Goal: Information Seeking & Learning: Learn about a topic

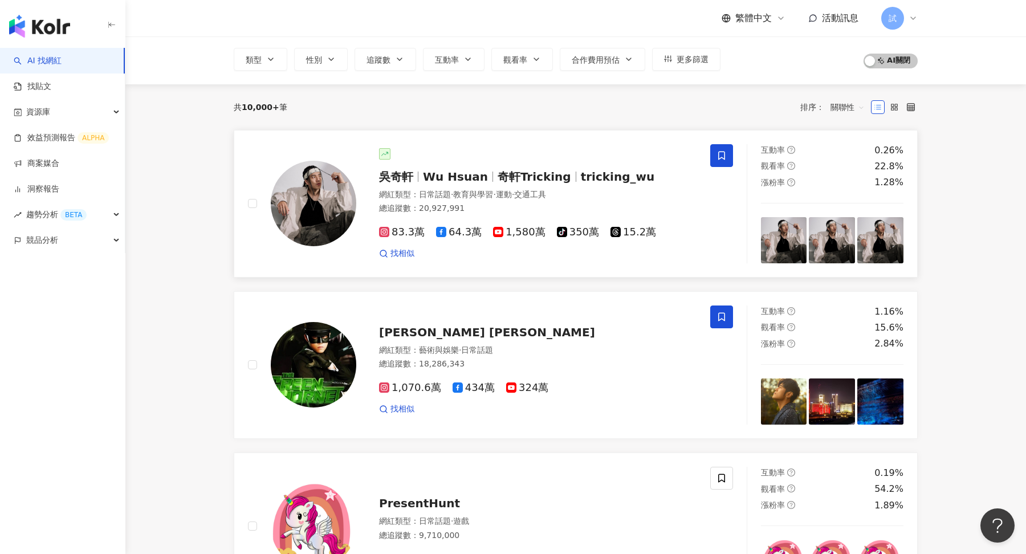
scroll to position [87, 0]
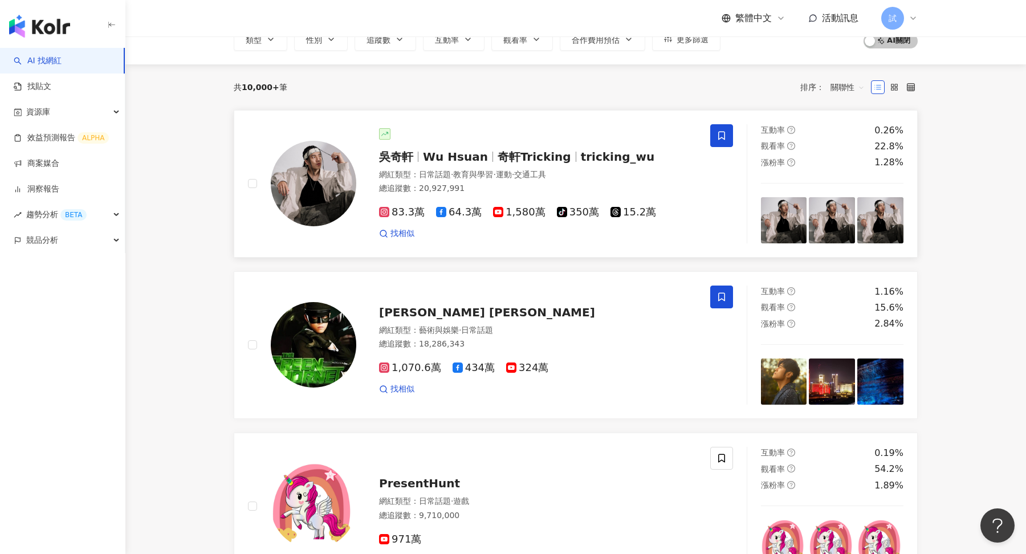
click at [465, 176] on span "教育與學習" at bounding box center [473, 174] width 40 height 9
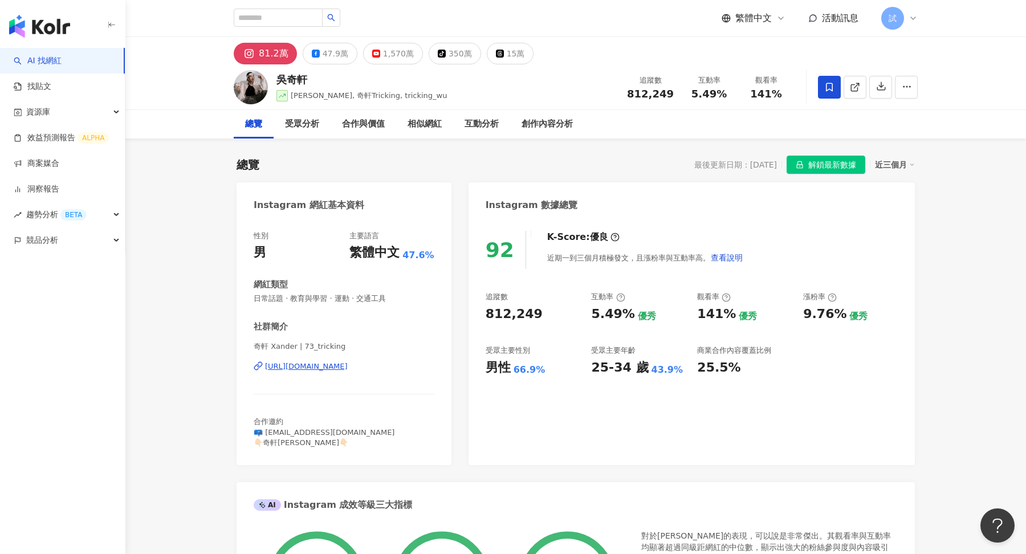
click at [878, 162] on div "近三個月" at bounding box center [895, 164] width 40 height 15
click at [884, 210] on link "近六個月" at bounding box center [900, 210] width 32 height 9
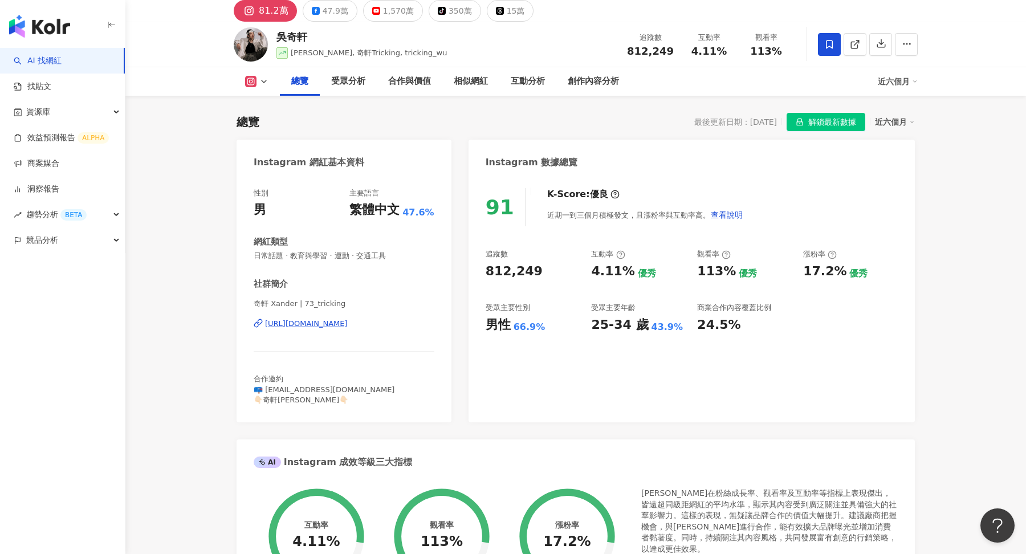
scroll to position [21, 0]
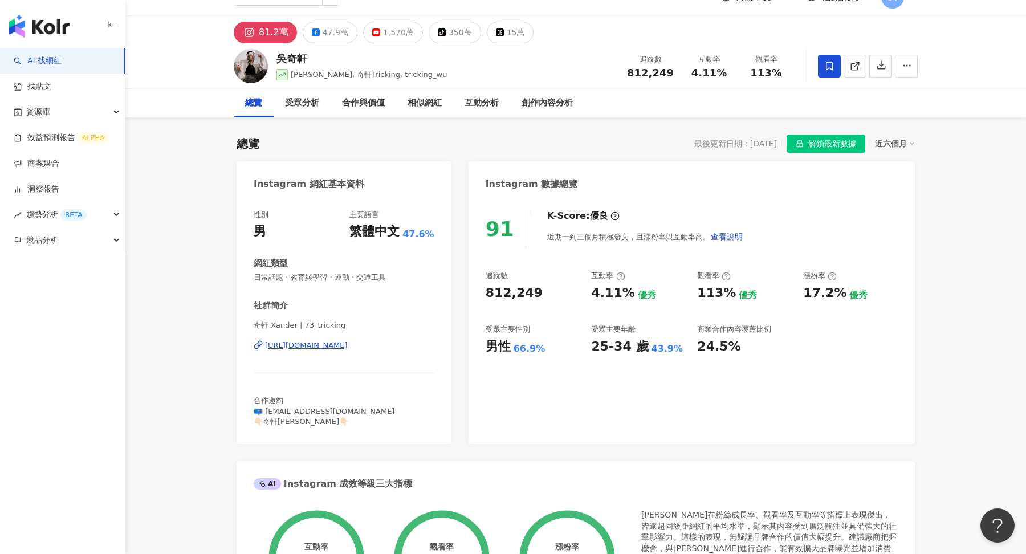
click at [893, 140] on div "近六個月" at bounding box center [895, 143] width 40 height 15
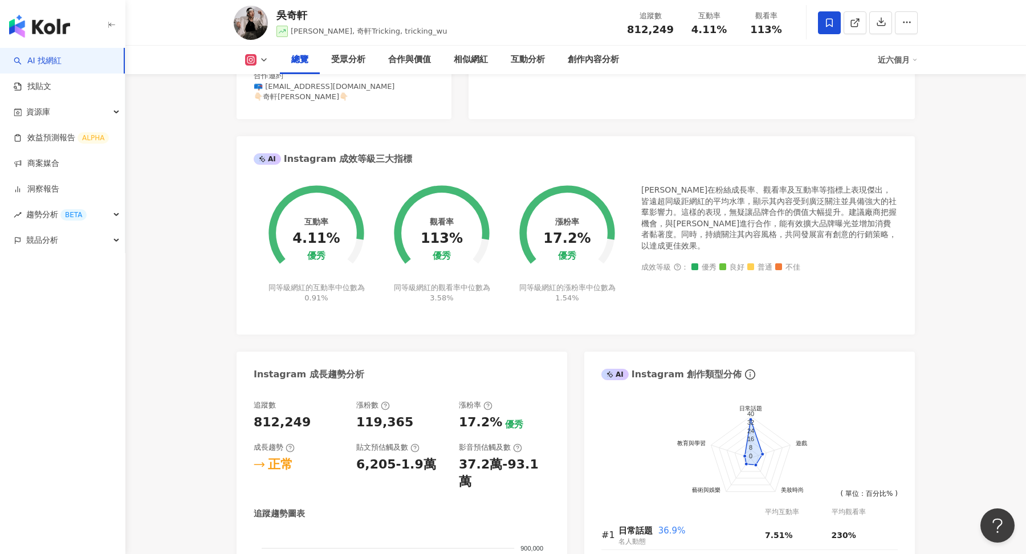
scroll to position [0, 0]
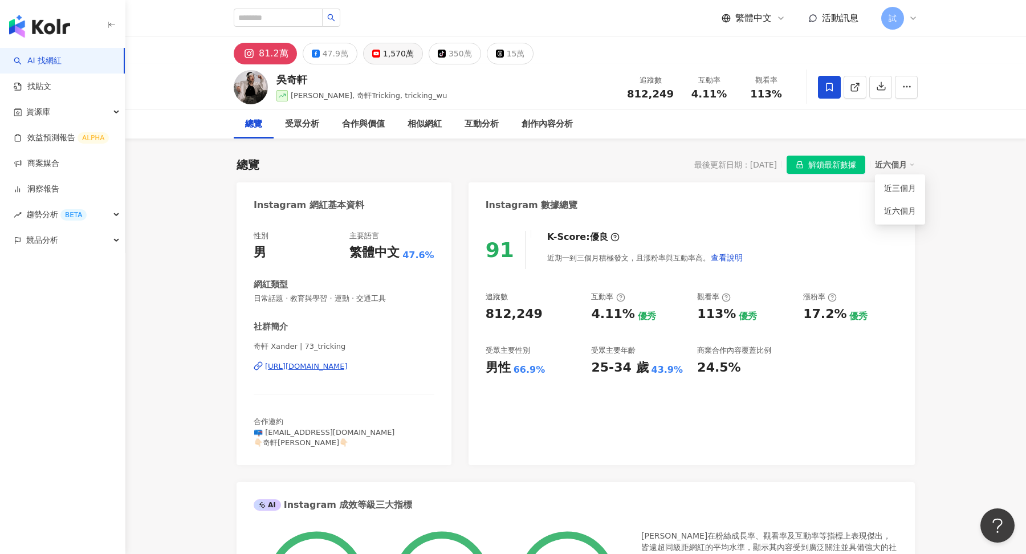
click at [391, 46] on div "1,570萬" at bounding box center [398, 54] width 31 height 16
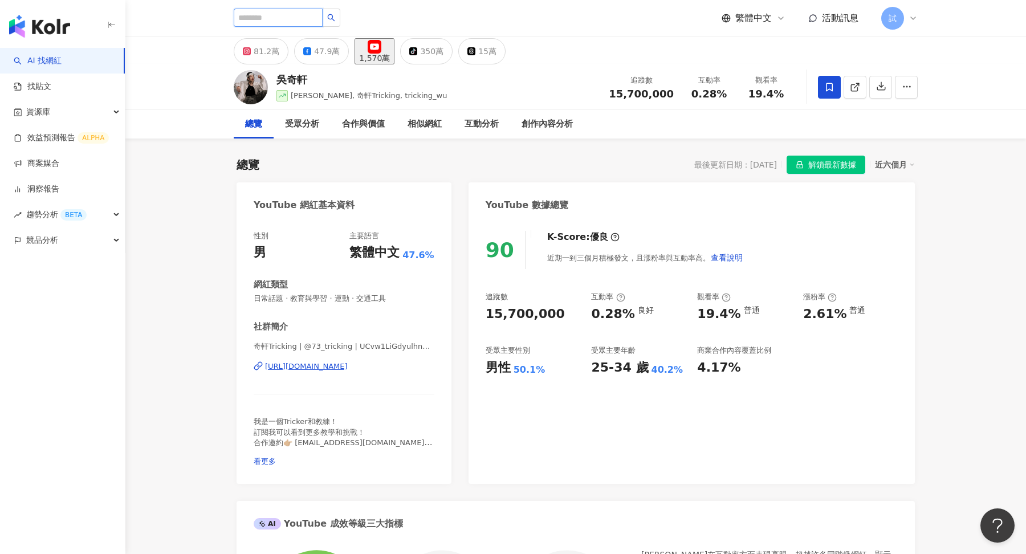
click at [306, 24] on input "search" at bounding box center [278, 18] width 89 height 18
click at [55, 35] on img "button" at bounding box center [39, 26] width 61 height 23
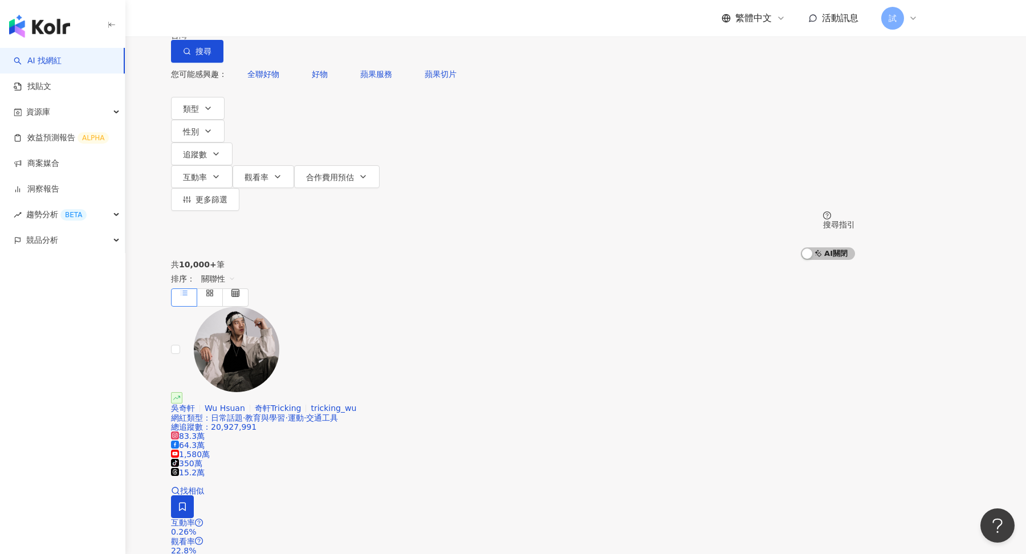
click at [911, 22] on icon at bounding box center [913, 18] width 9 height 9
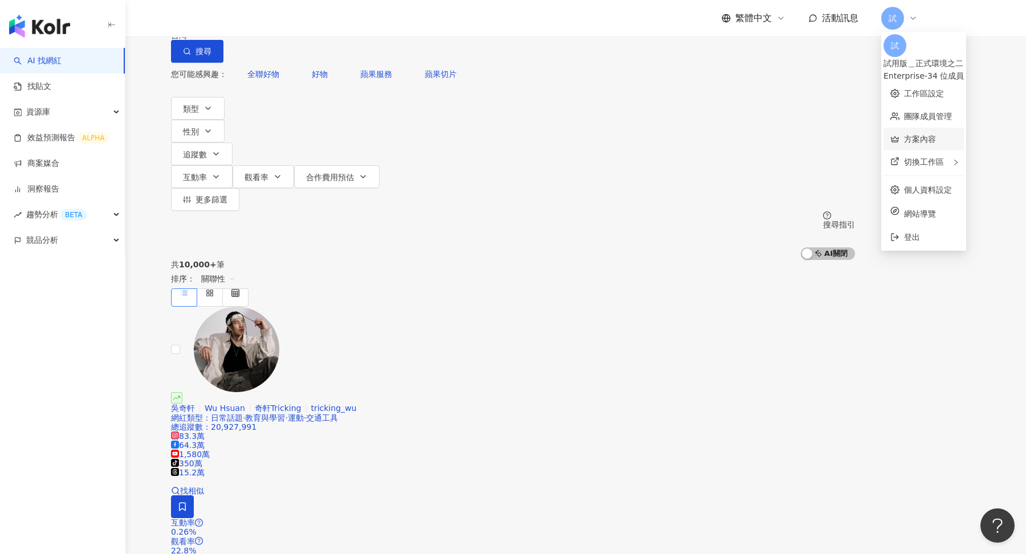
click at [936, 135] on link "方案內容" at bounding box center [920, 139] width 32 height 9
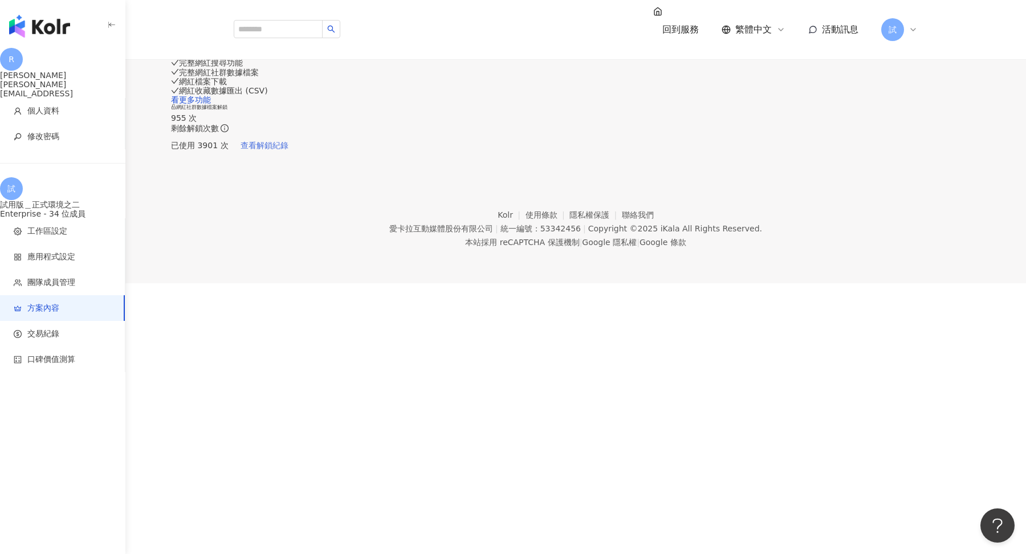
click at [289, 150] on span "查看解鎖紀錄" at bounding box center [265, 145] width 48 height 9
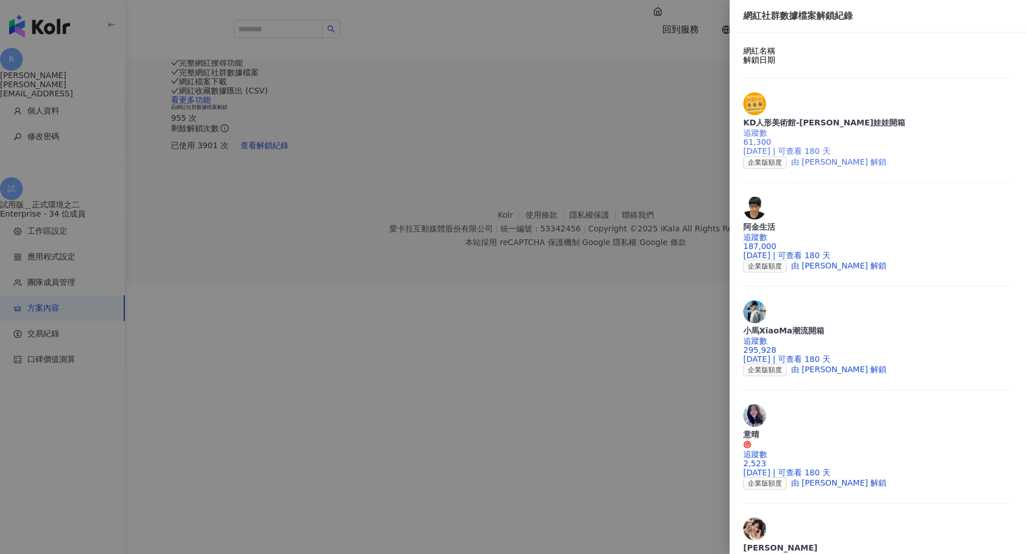
click at [835, 128] on div "追蹤數 61,300" at bounding box center [878, 137] width 269 height 18
click at [793, 233] on div "追蹤數 187,000" at bounding box center [878, 242] width 269 height 18
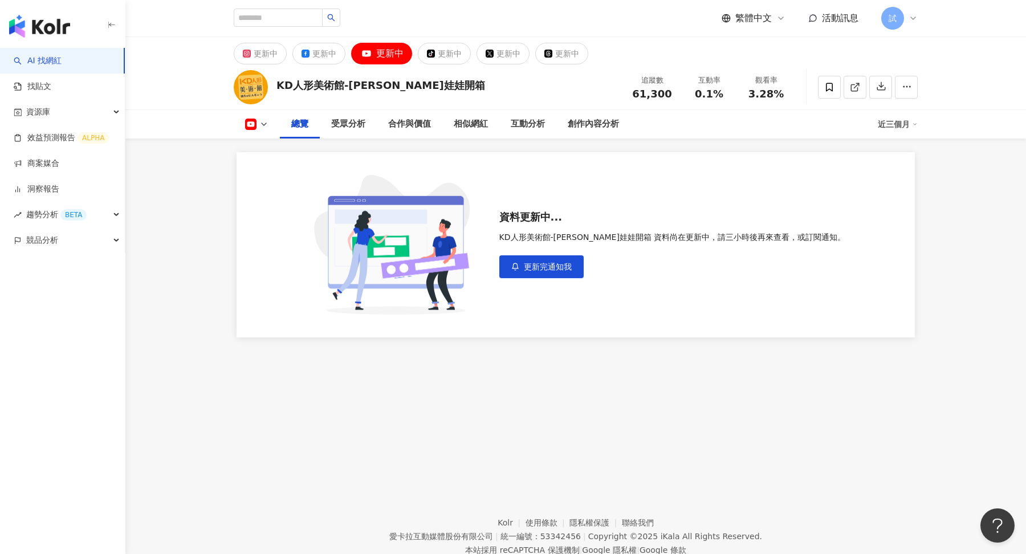
scroll to position [9, 0]
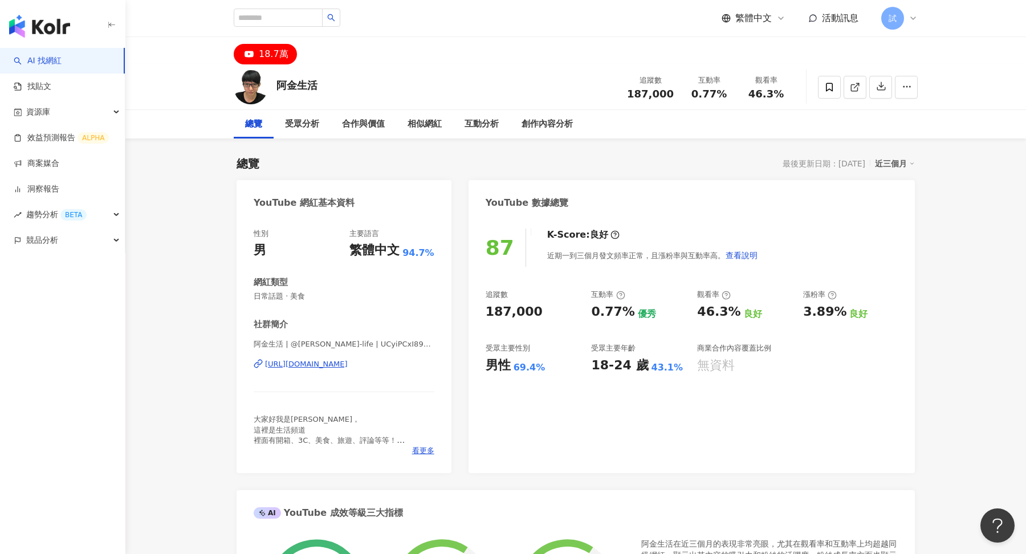
click at [38, 27] on img "button" at bounding box center [39, 26] width 61 height 23
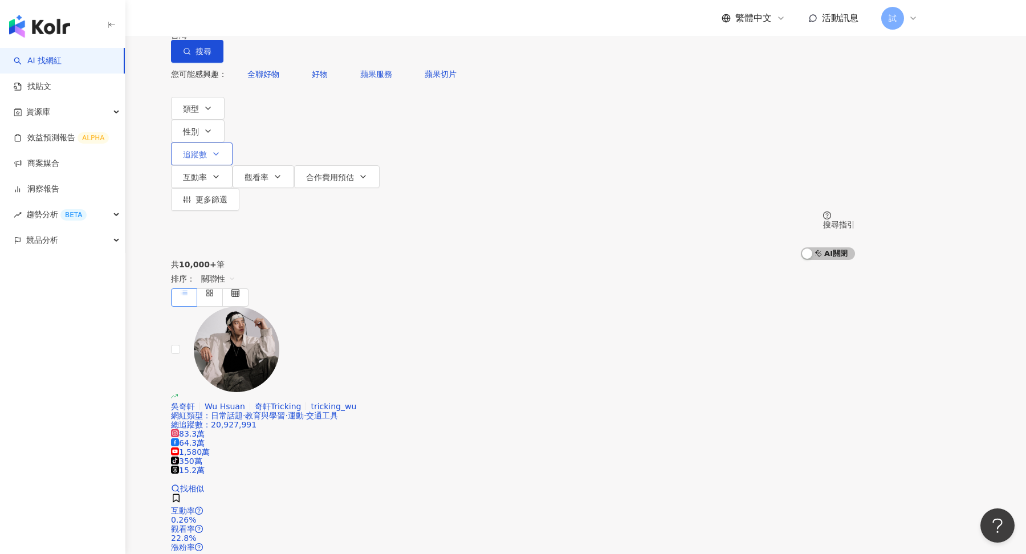
click at [207, 150] on span "追蹤數" at bounding box center [195, 154] width 24 height 9
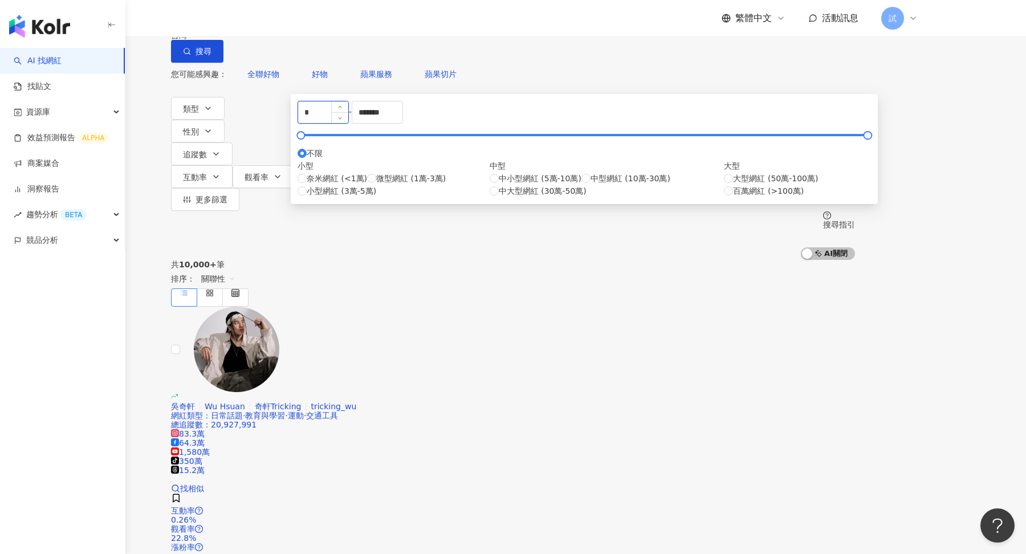
click at [348, 123] on input "*" at bounding box center [323, 113] width 50 height 22
type input "*"
type input "*****"
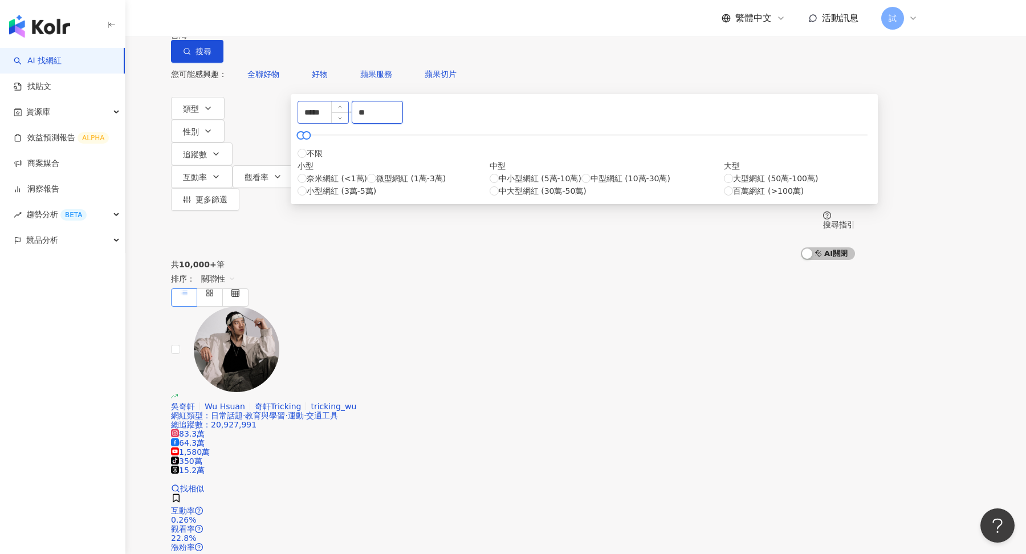
type input "*"
type input "*****"
click at [700, 260] on div "共 10,000+ 筆 排序： 關聯性" at bounding box center [513, 283] width 684 height 47
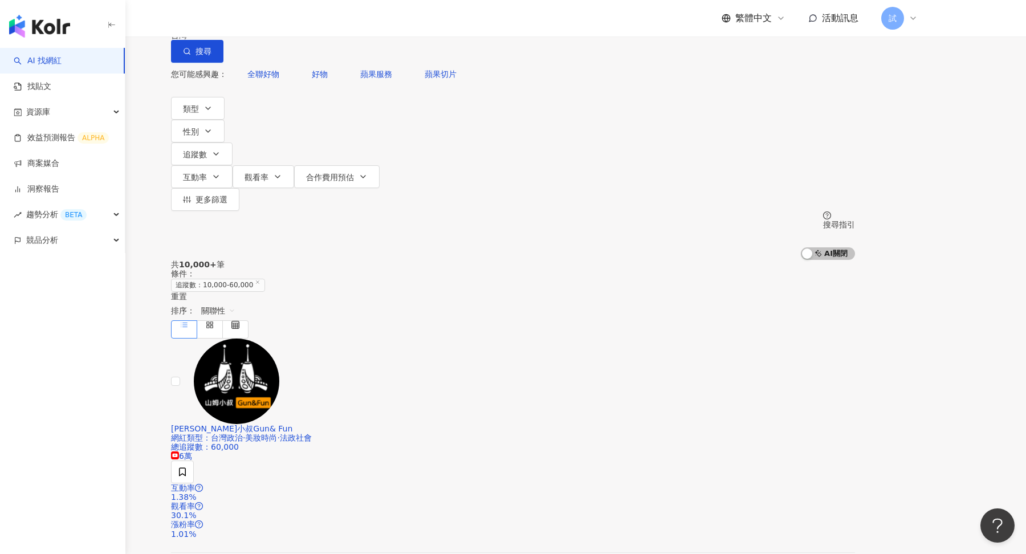
click at [218, 19] on div "不分平台" at bounding box center [198, 10] width 40 height 18
click at [287, 158] on div "YouTube" at bounding box center [274, 156] width 57 height 13
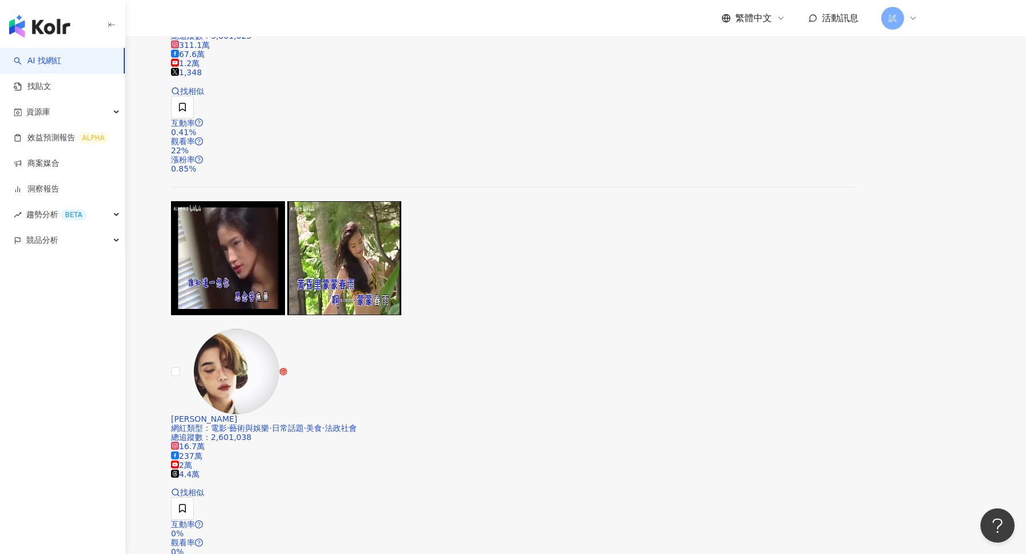
scroll to position [780, 0]
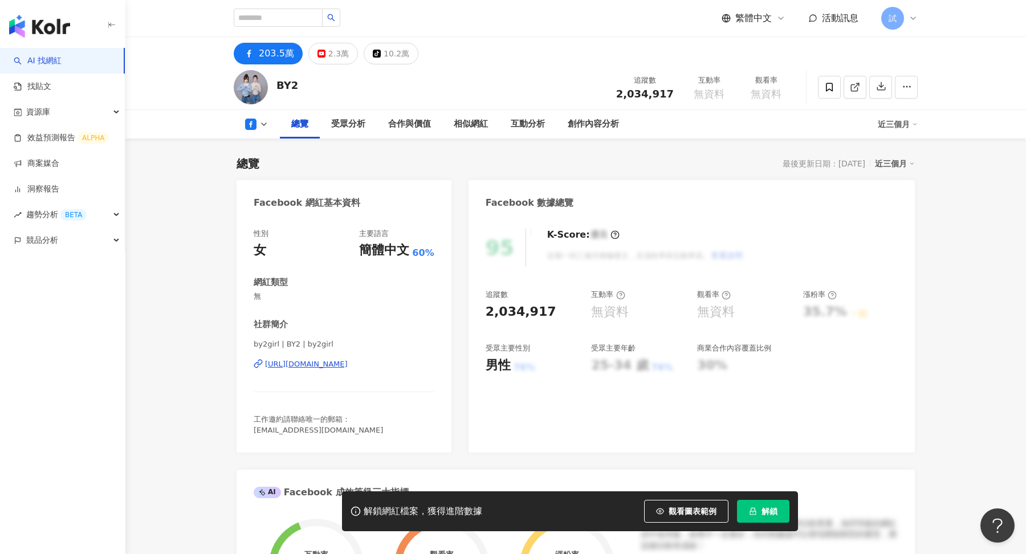
click at [772, 508] on span "解鎖" at bounding box center [770, 511] width 16 height 9
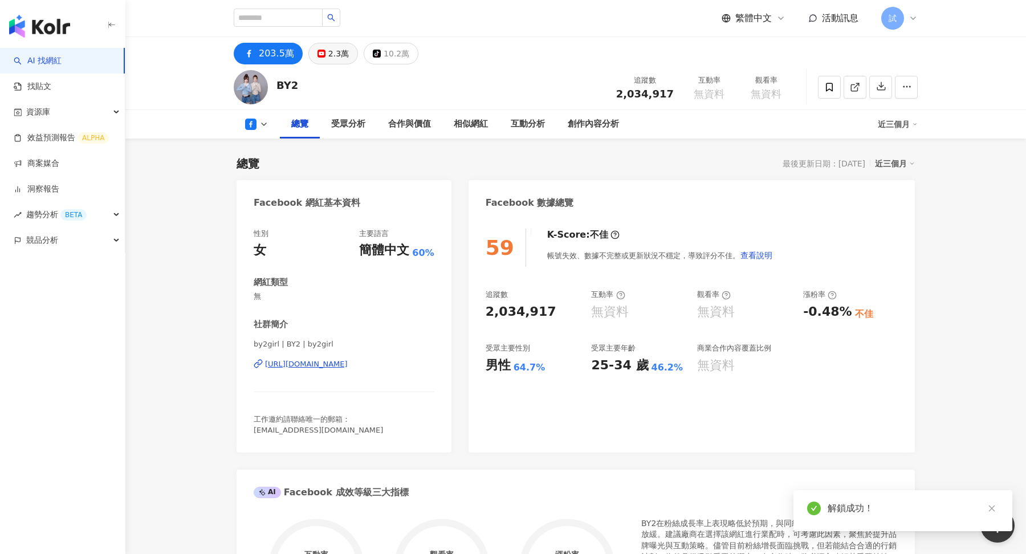
click at [332, 57] on div "2.3萬" at bounding box center [338, 54] width 21 height 16
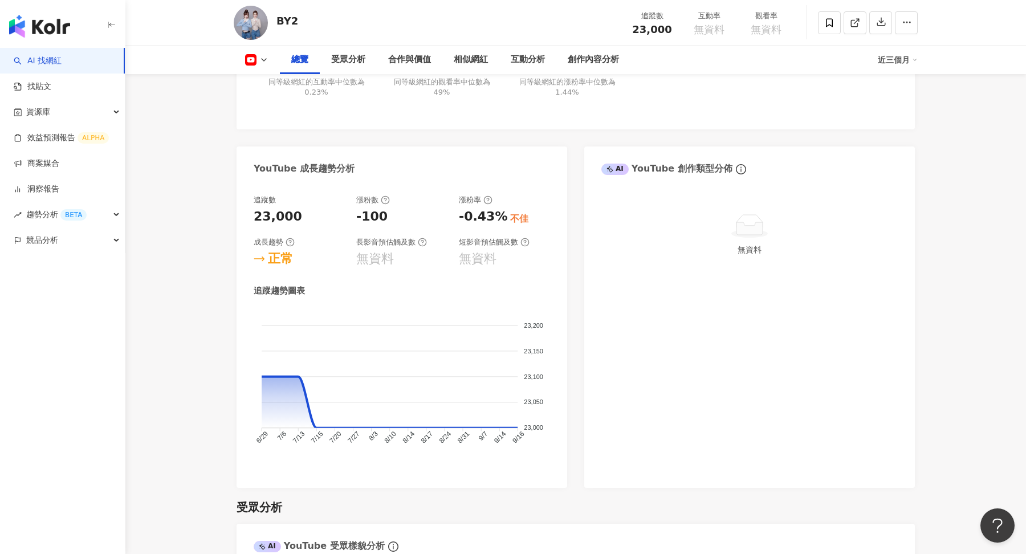
scroll to position [787, 0]
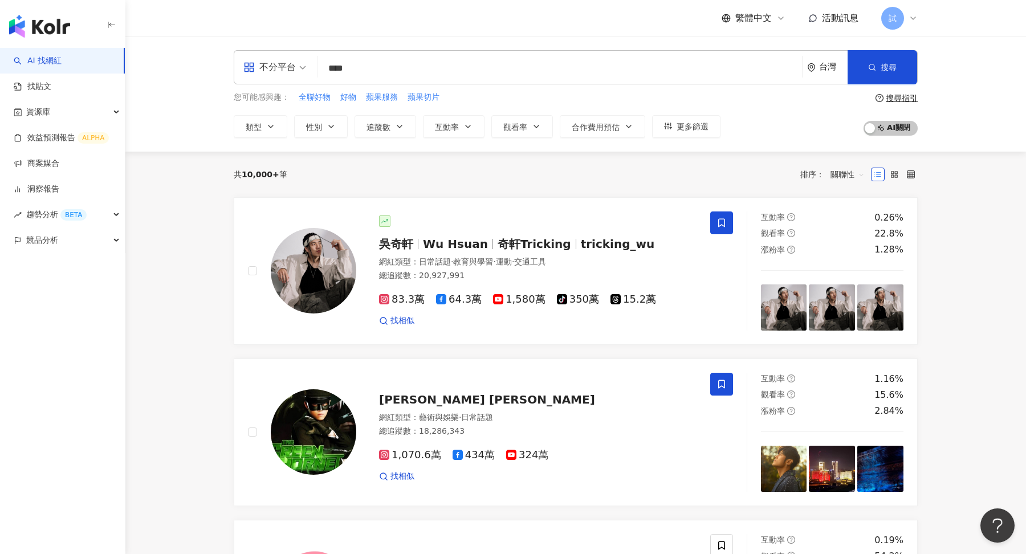
type input "****"
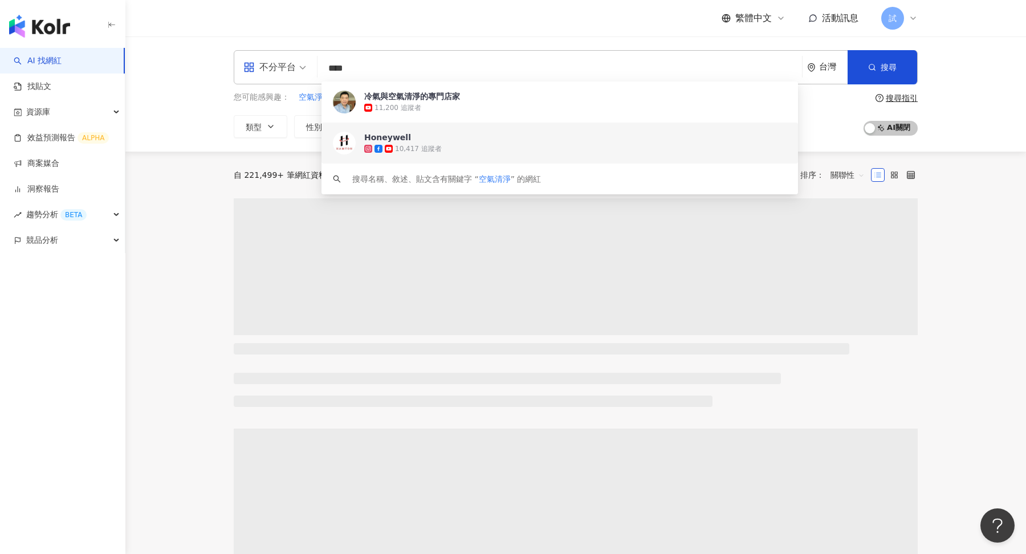
click at [985, 71] on div "不分平台 **** 台灣 搜尋 2eae81cf-1c40-41f3-ae06-497b3c8c3bac a042a014-7c47-459d-b11e-e2…" at bounding box center [575, 93] width 901 height 115
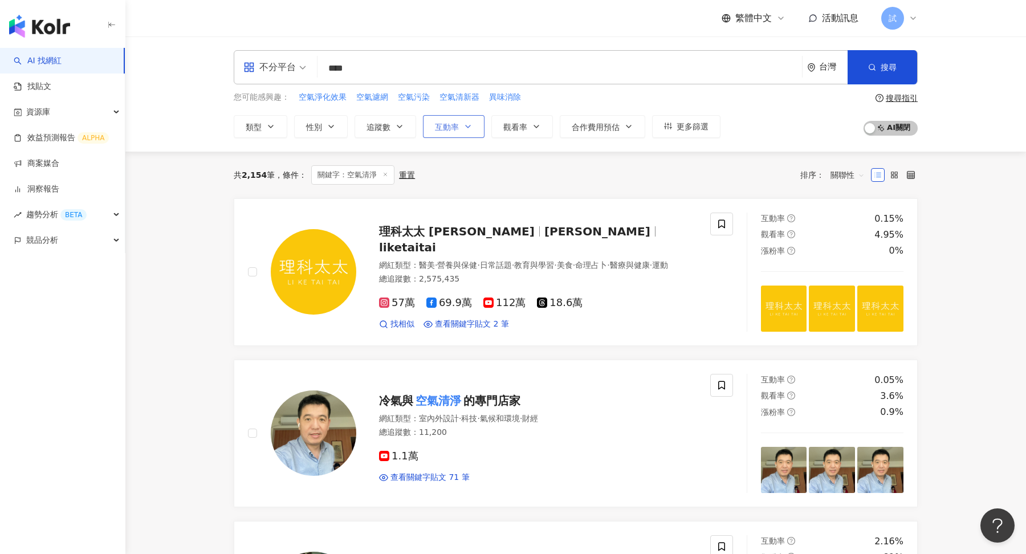
click at [454, 128] on span "互動率" at bounding box center [447, 127] width 24 height 9
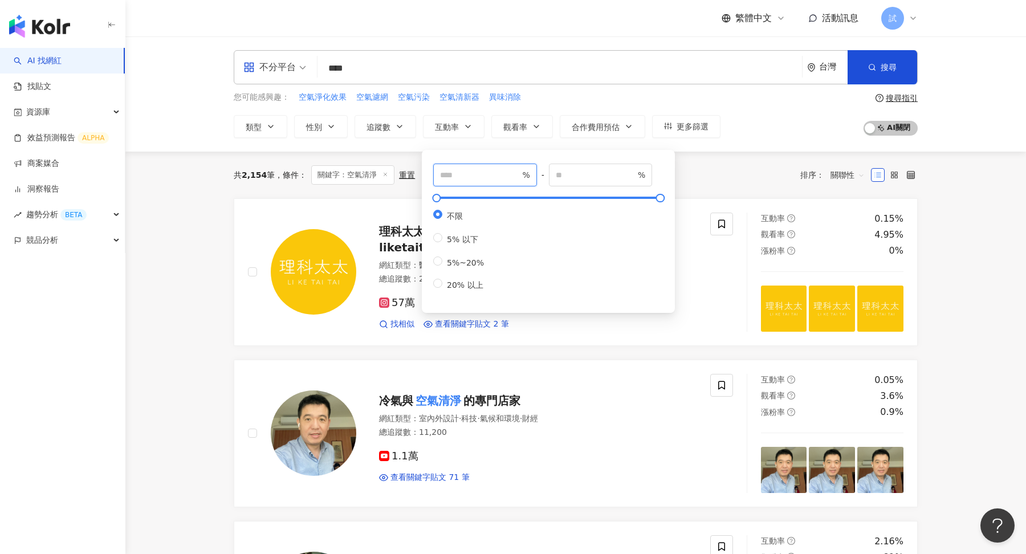
click at [468, 179] on input "number" at bounding box center [480, 175] width 80 height 13
type input "*"
click at [515, 135] on button "觀看率" at bounding box center [523, 126] width 62 height 23
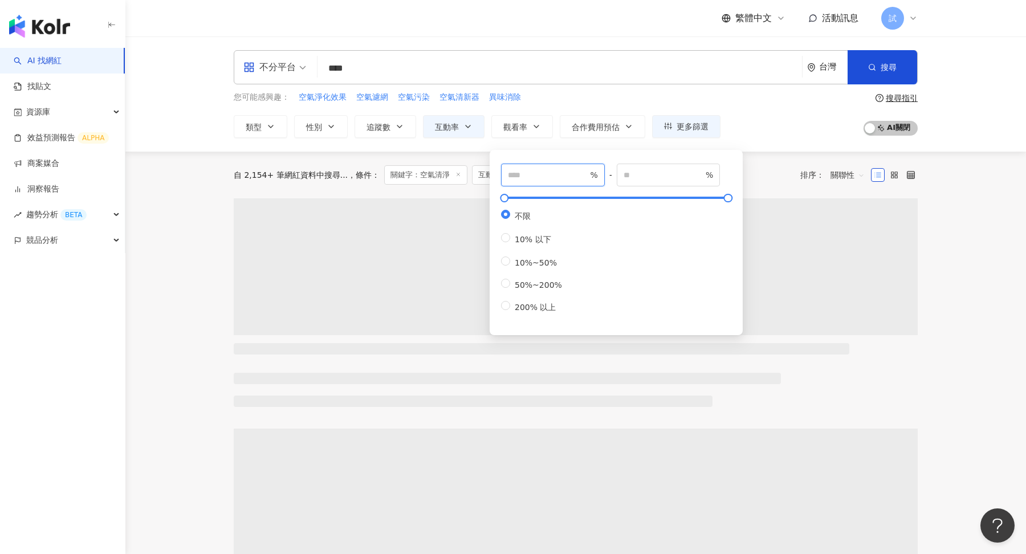
click at [519, 176] on input "number" at bounding box center [548, 175] width 80 height 13
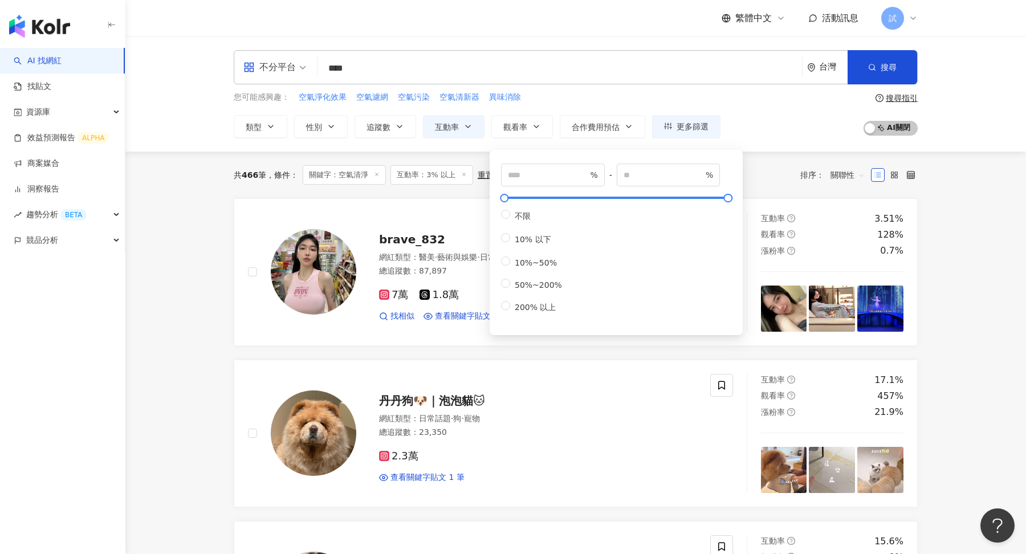
click at [833, 188] on div "共 466 筆 條件 ： 關鍵字：空氣清淨 互動率：3% 以上 重置 排序： 關聯性" at bounding box center [576, 175] width 684 height 47
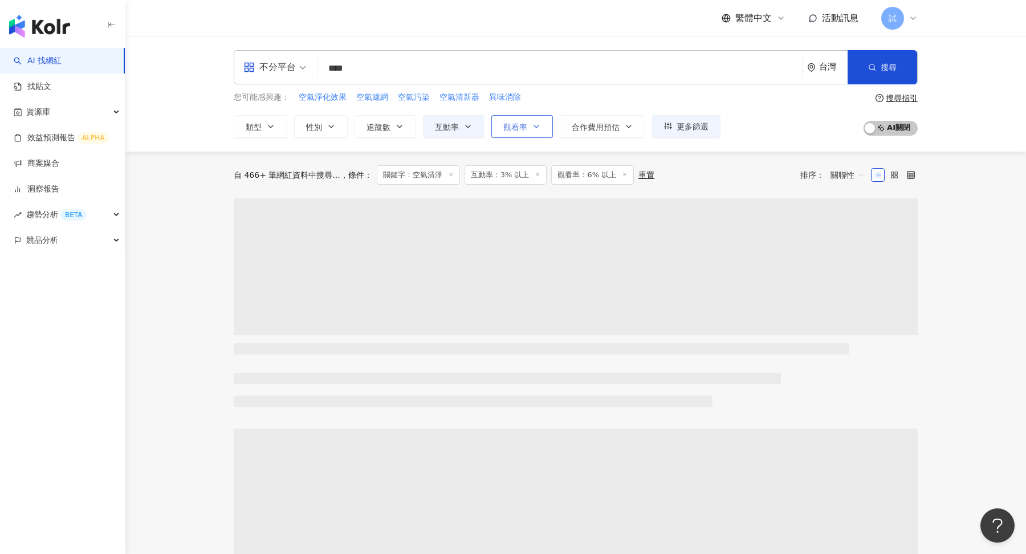
click at [517, 123] on span "觀看率" at bounding box center [516, 127] width 24 height 9
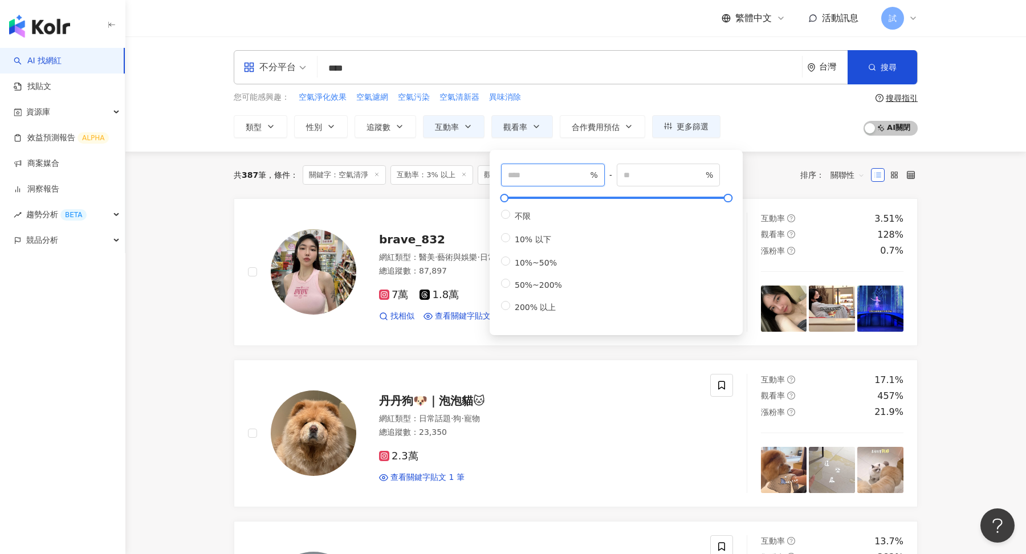
click at [531, 175] on input "*" at bounding box center [548, 175] width 80 height 13
type input "**"
click at [957, 131] on div "不分平台 **** 台灣 搜尋 2eae81cf-1c40-41f3-ae06-497b3c8c3bac a042a014-7c47-459d-b11e-e2…" at bounding box center [575, 93] width 901 height 115
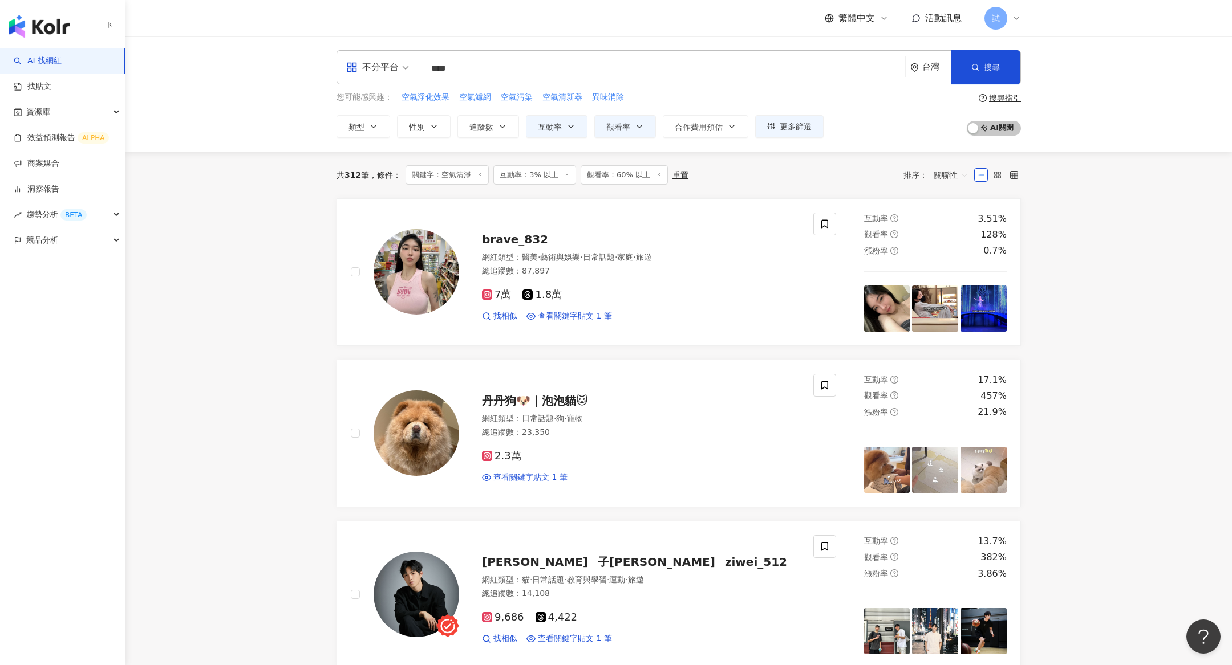
click at [943, 169] on span "關聯性" at bounding box center [950, 175] width 34 height 18
click at [952, 294] on div "關鍵字" at bounding box center [950, 295] width 29 height 13
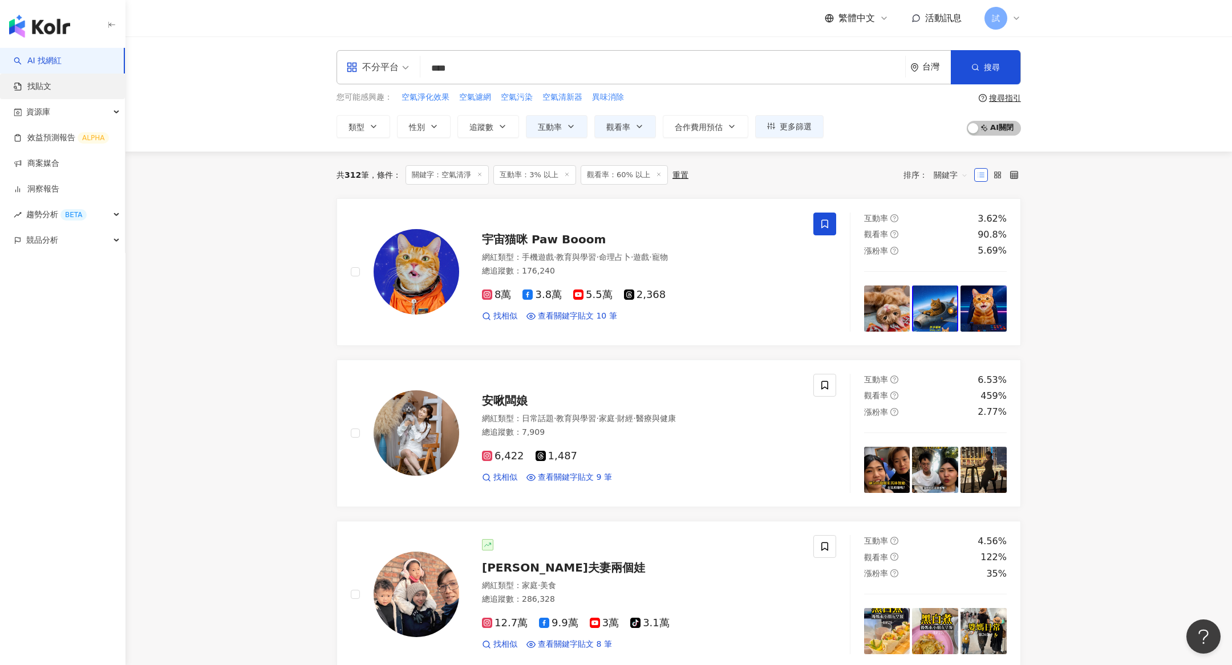
click at [51, 85] on link "找貼文" at bounding box center [33, 86] width 38 height 11
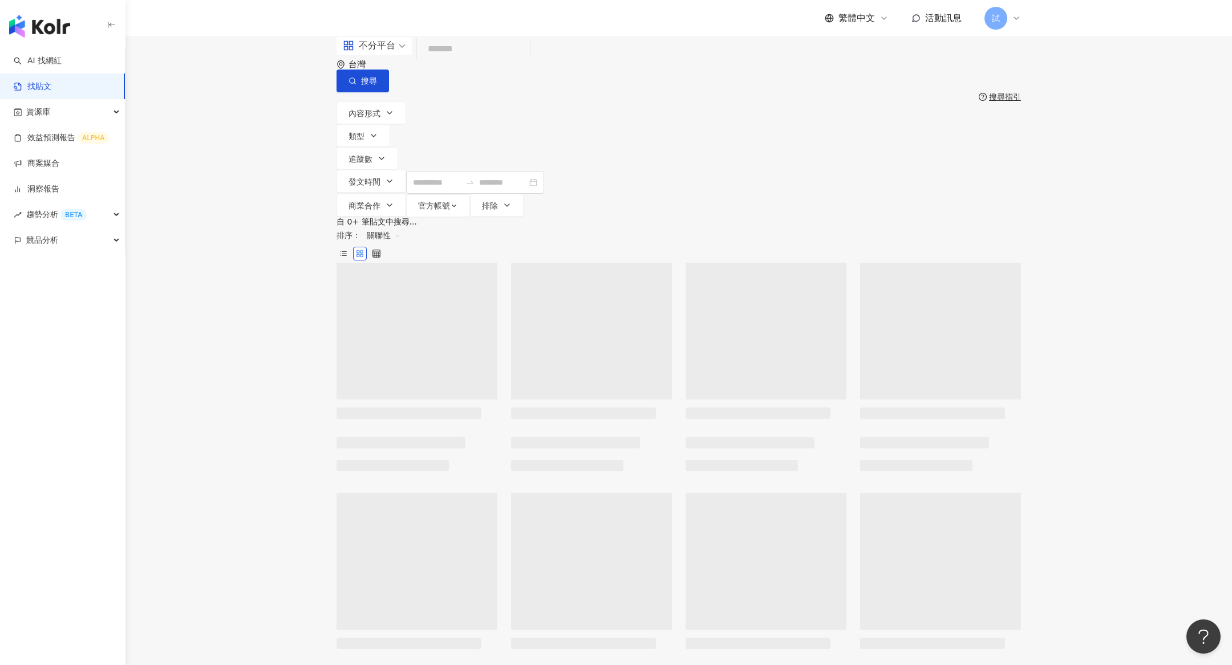
click at [502, 59] on input "search" at bounding box center [473, 49] width 104 height 25
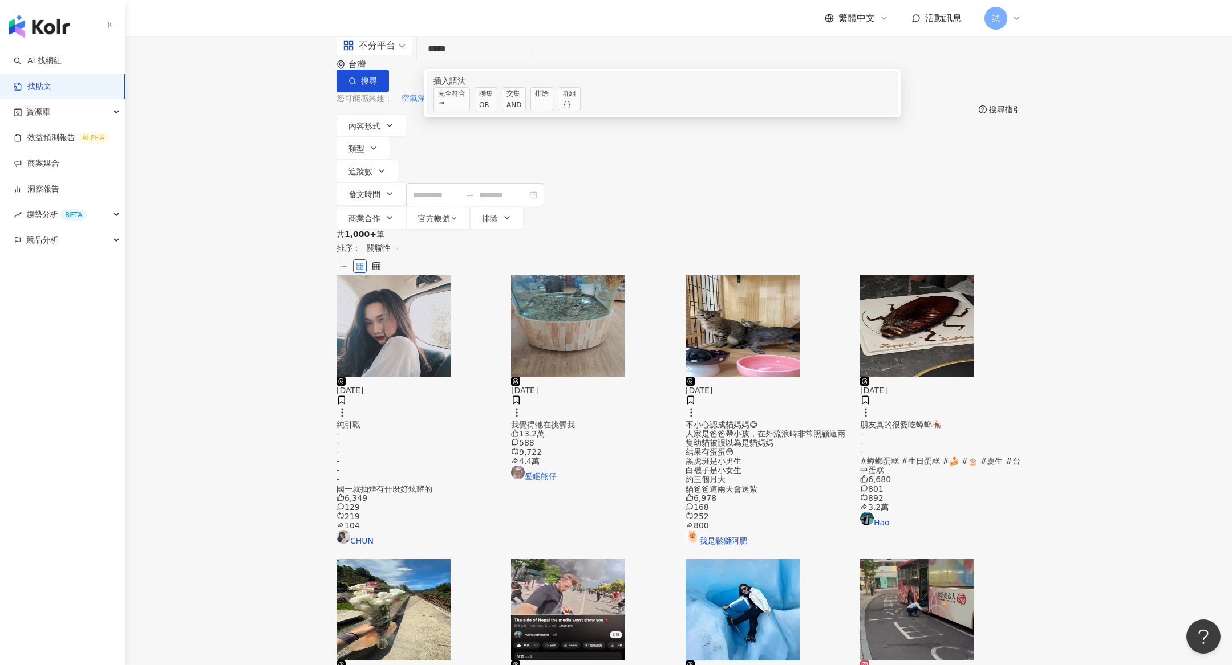
click at [526, 111] on span "交集 AND" at bounding box center [514, 99] width 24 height 24
type input "**********"
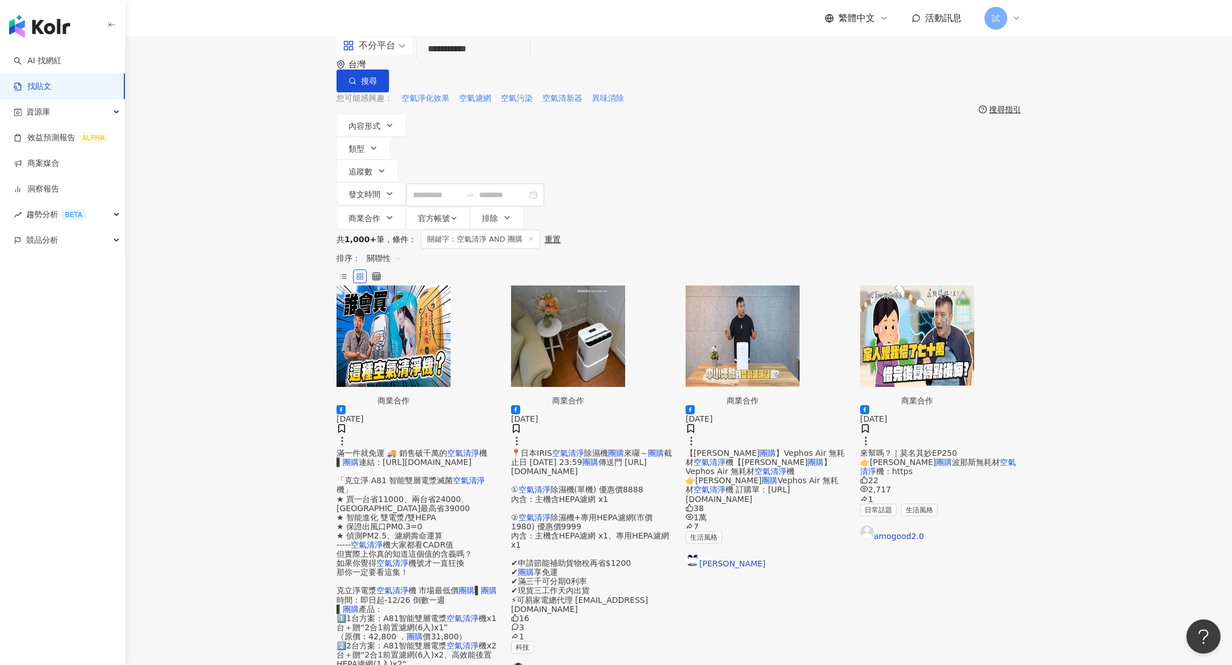
click at [401, 249] on span "關聯性" at bounding box center [384, 258] width 34 height 18
click at [951, 291] on div "發文時間" at bounding box center [952, 292] width 32 height 13
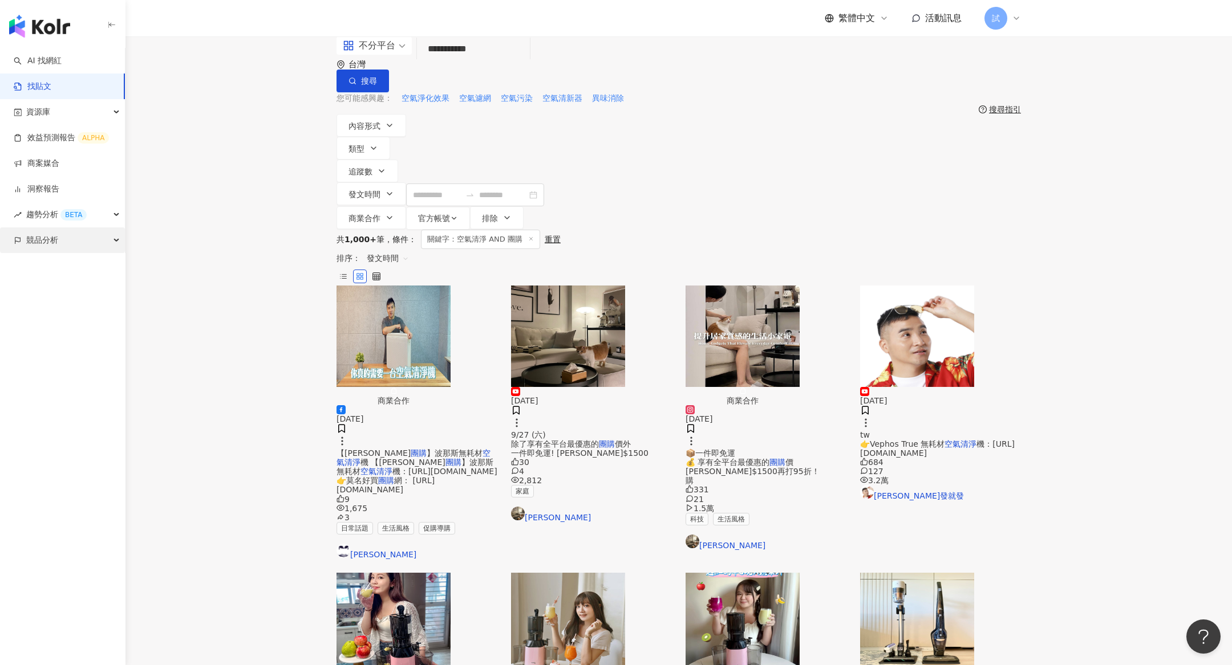
click at [86, 233] on div "競品分析" at bounding box center [62, 241] width 125 height 26
click at [83, 295] on link "關鍵字提及分析" at bounding box center [55, 291] width 56 height 11
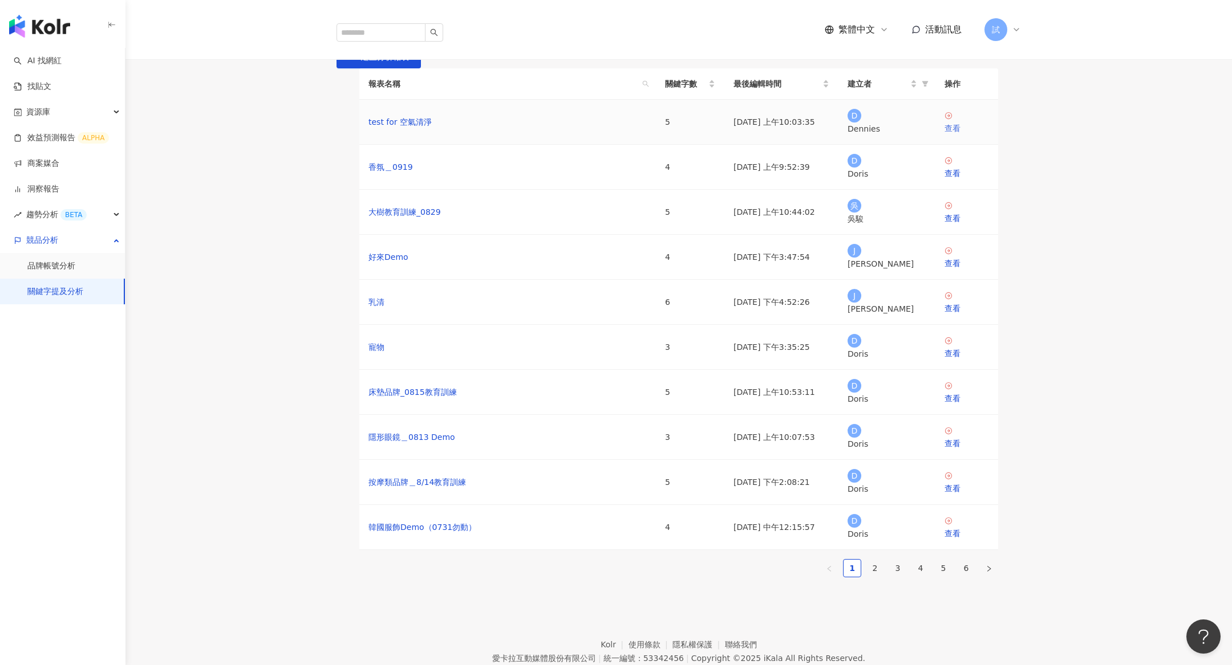
click at [959, 135] on div "查看" at bounding box center [966, 128] width 44 height 13
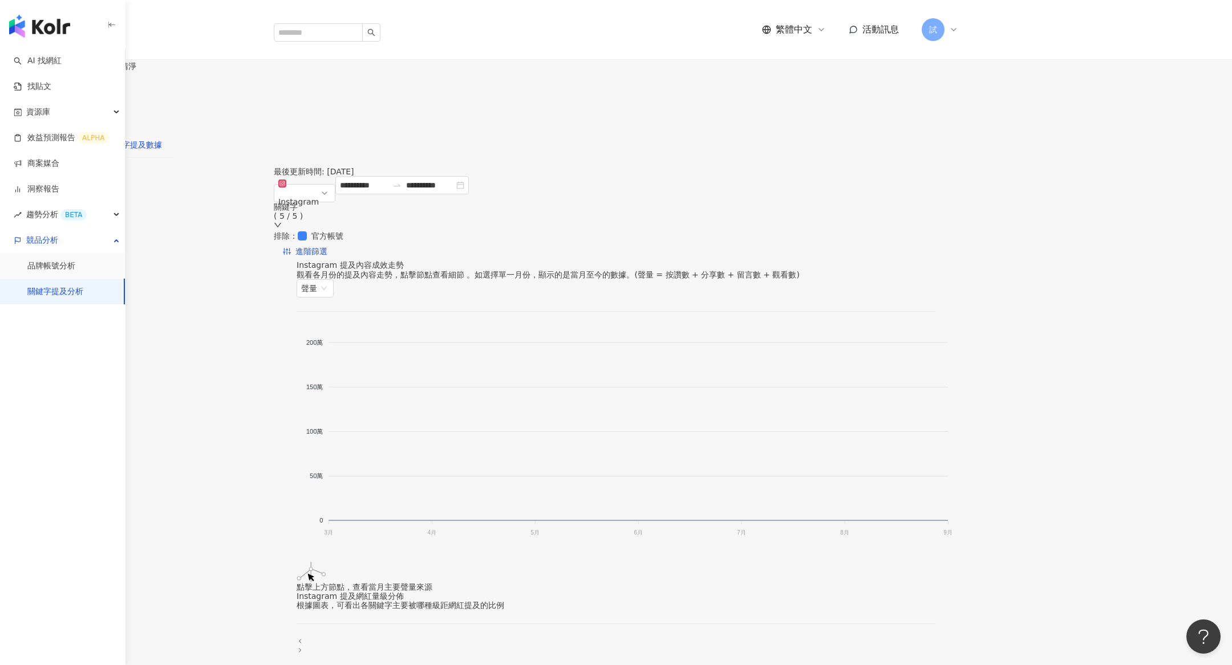
click at [162, 139] on div "關鍵字提及數據" at bounding box center [134, 145] width 56 height 13
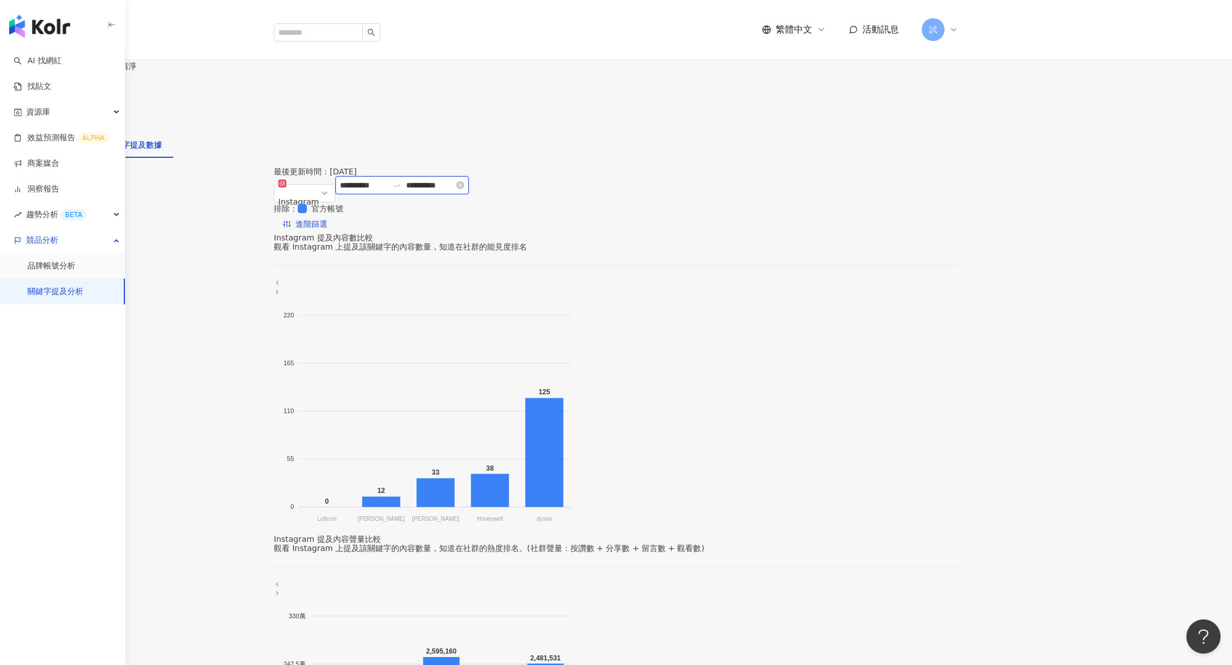
click at [388, 185] on input "**********" at bounding box center [364, 185] width 48 height 13
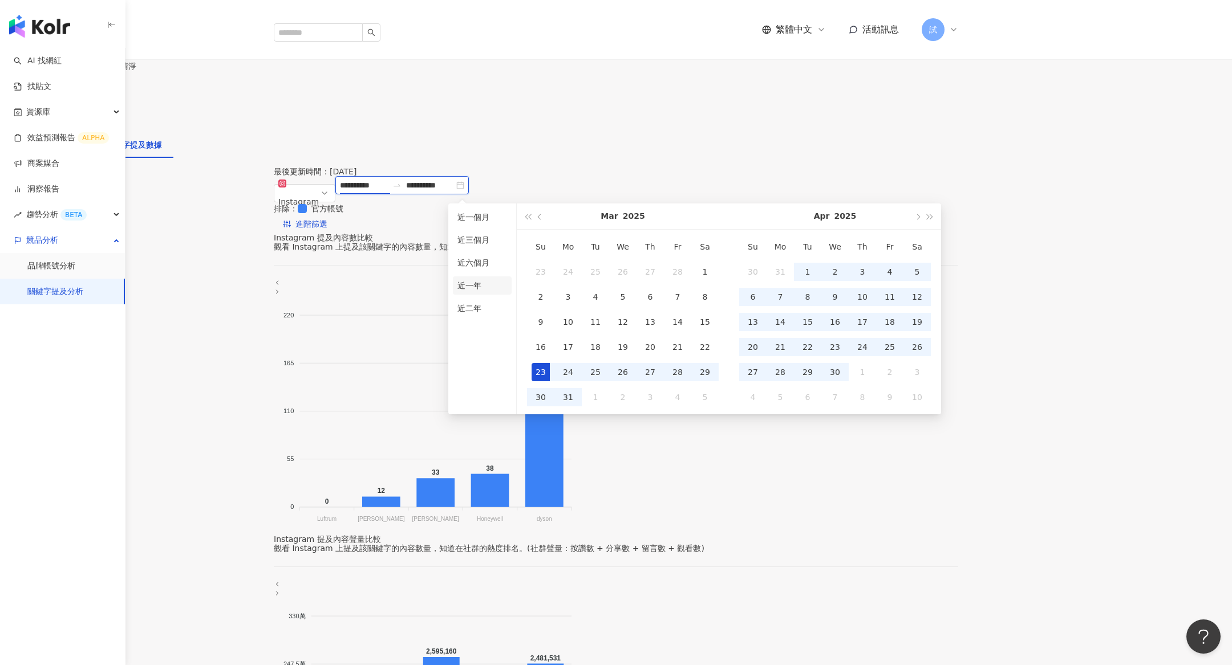
type input "**********"
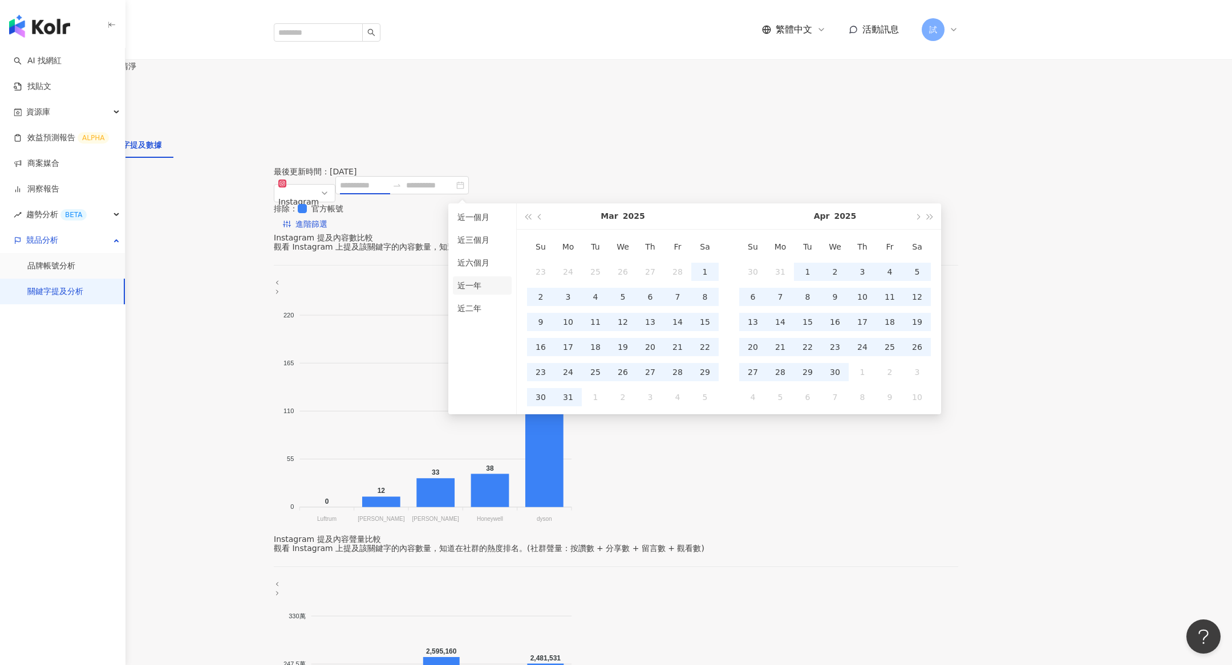
click at [482, 282] on li "近一年" at bounding box center [482, 286] width 59 height 18
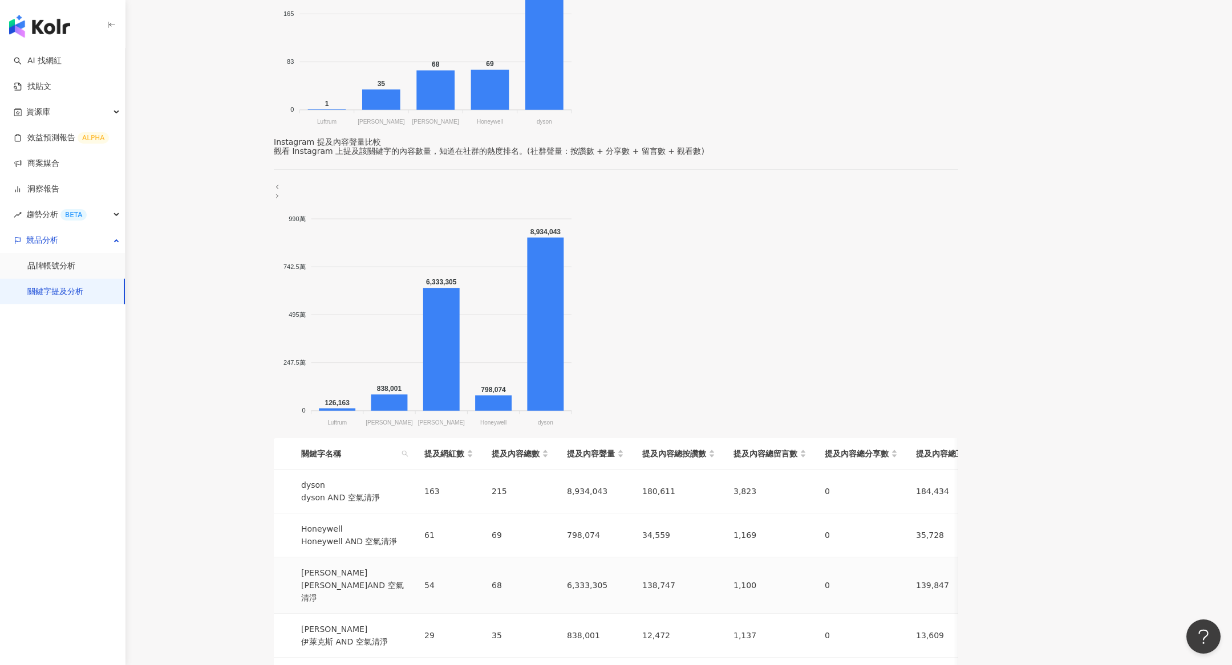
scroll to position [352, 0]
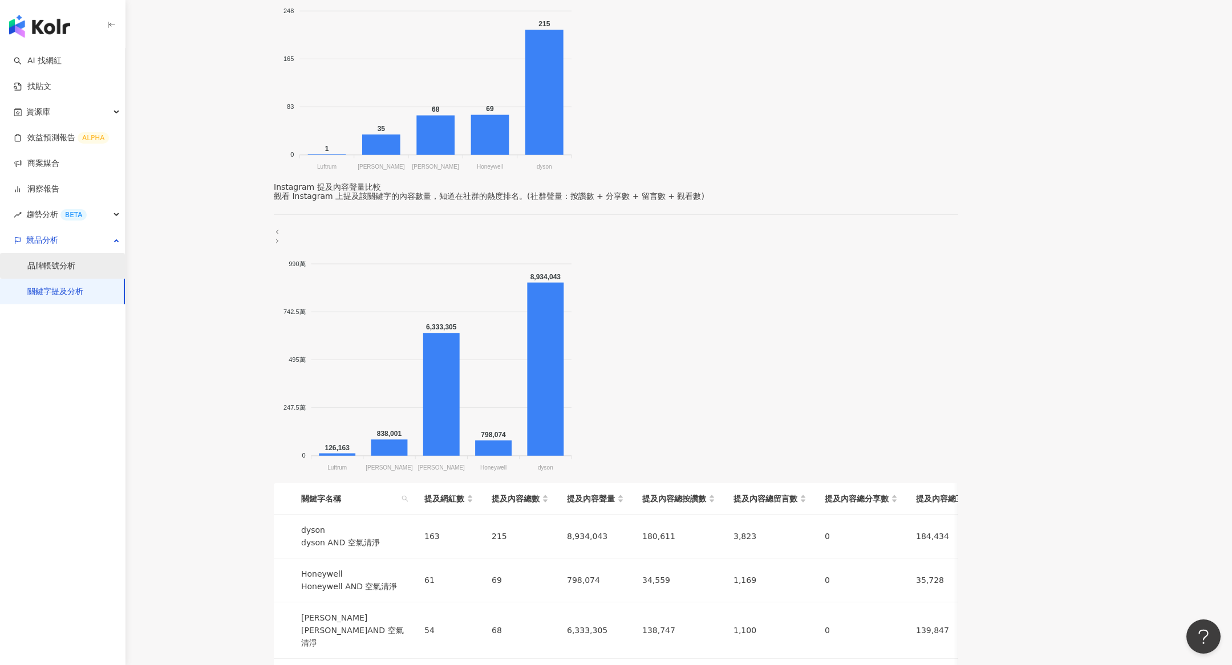
click at [75, 261] on link "品牌帳號分析" at bounding box center [51, 266] width 48 height 11
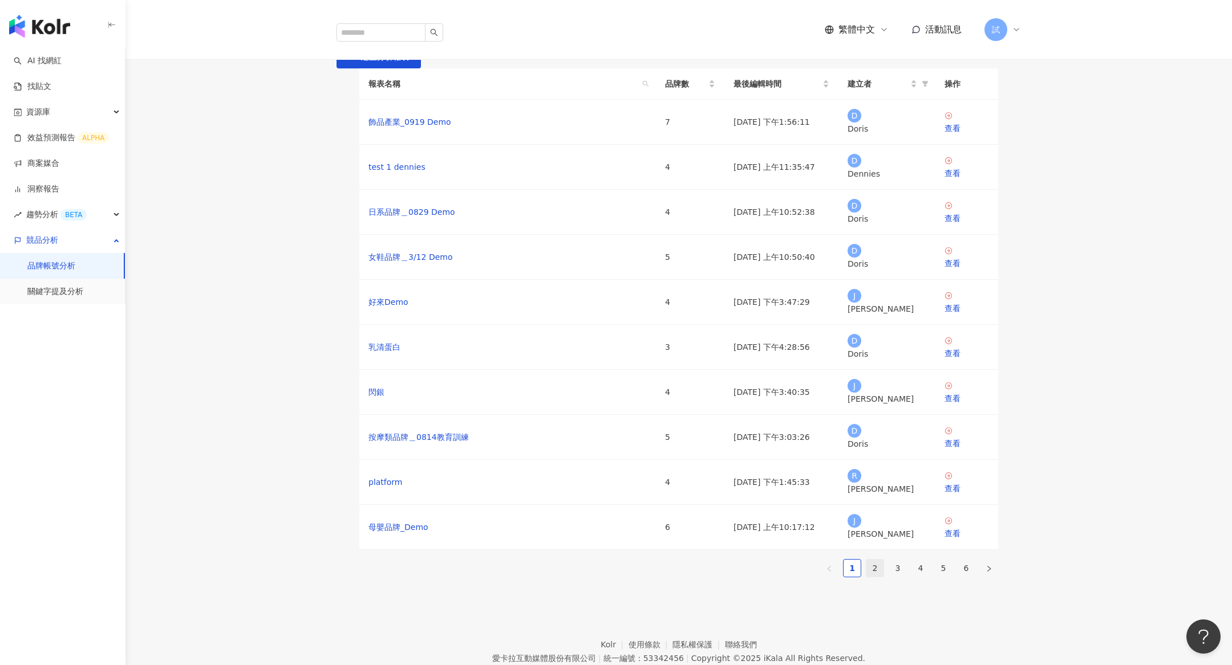
click at [882, 554] on link "2" at bounding box center [874, 568] width 17 height 17
click at [904, 554] on link "3" at bounding box center [897, 568] width 17 height 17
click at [918, 554] on link "4" at bounding box center [920, 568] width 17 height 17
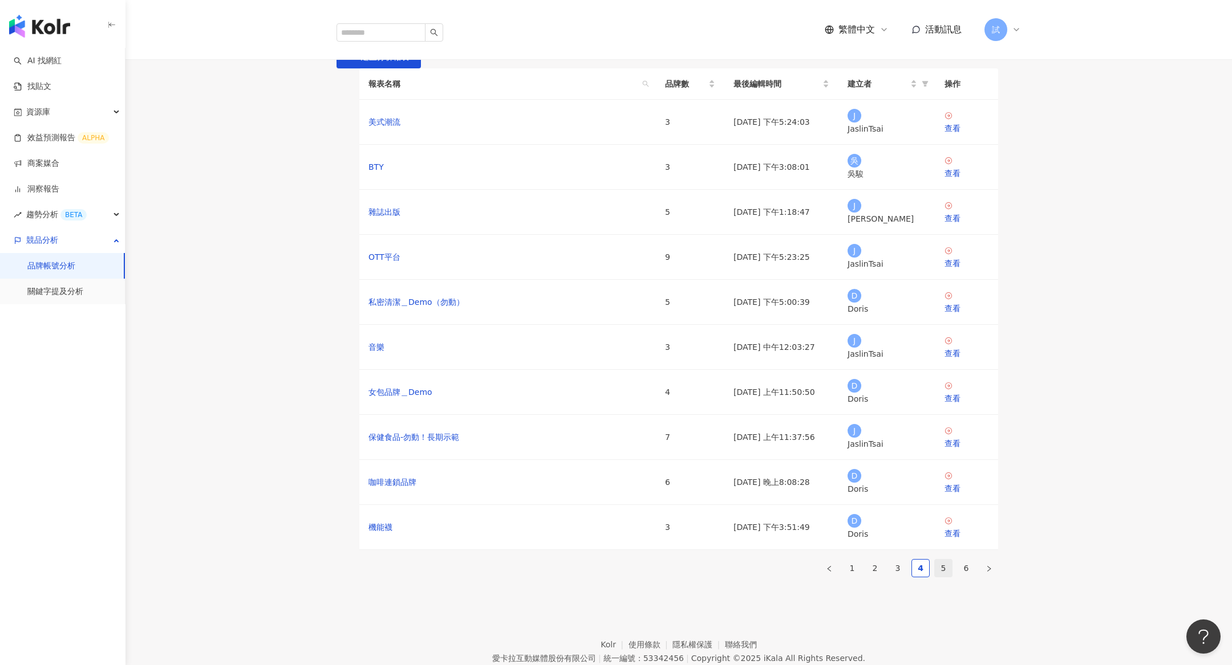
click at [938, 554] on link "5" at bounding box center [943, 568] width 17 height 17
click at [969, 554] on link "6" at bounding box center [965, 568] width 17 height 17
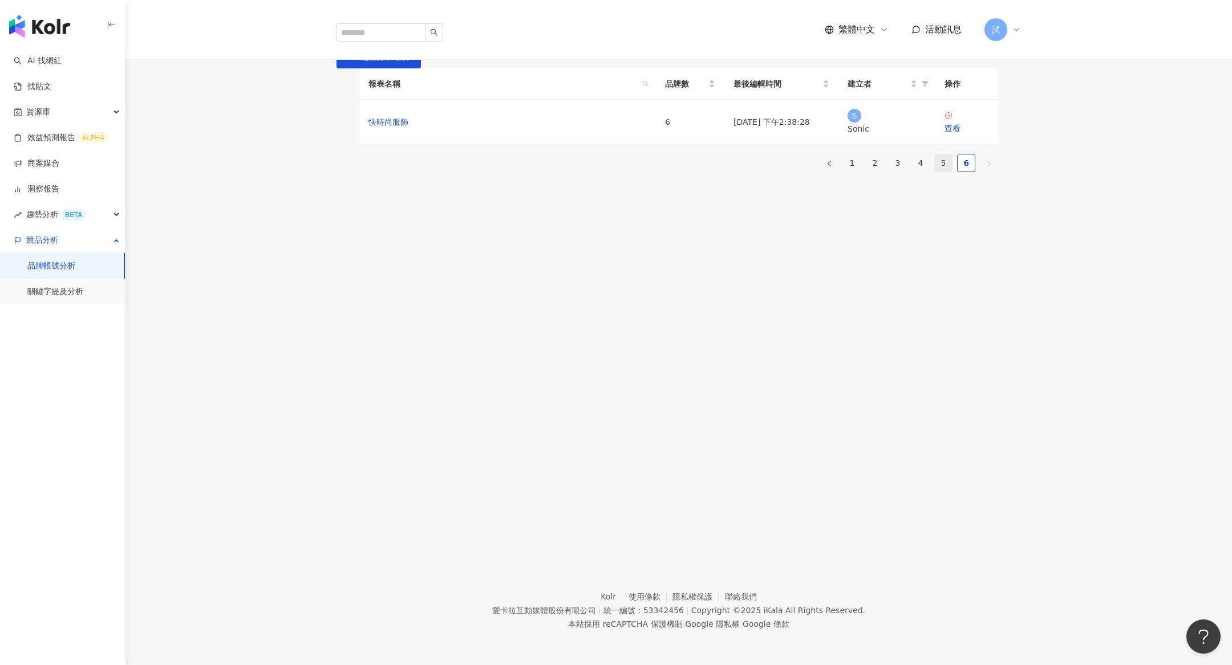
click at [939, 172] on link "5" at bounding box center [943, 163] width 17 height 17
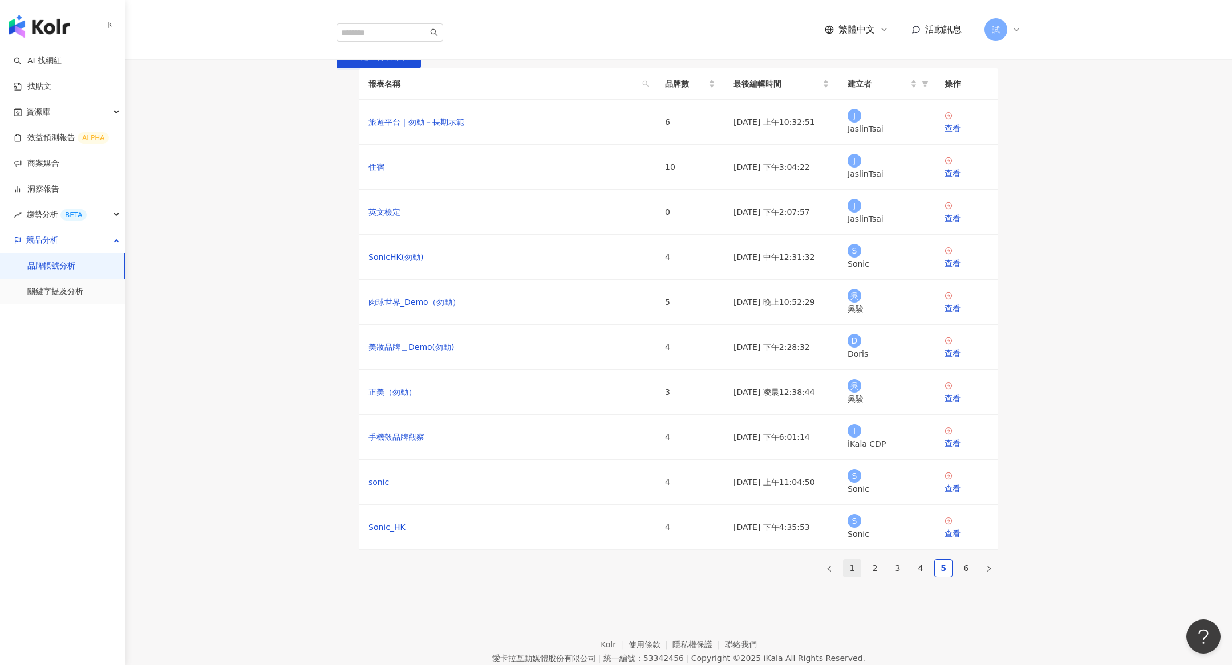
click at [849, 554] on link "1" at bounding box center [851, 568] width 17 height 17
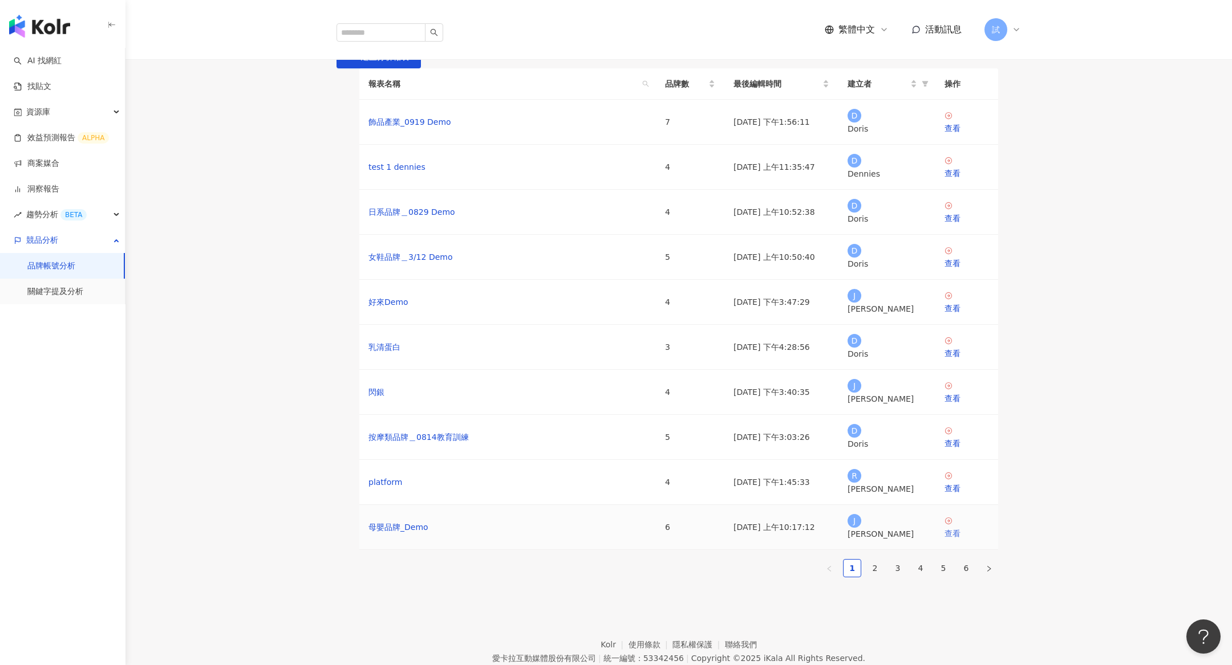
click at [951, 522] on icon at bounding box center [948, 521] width 8 height 8
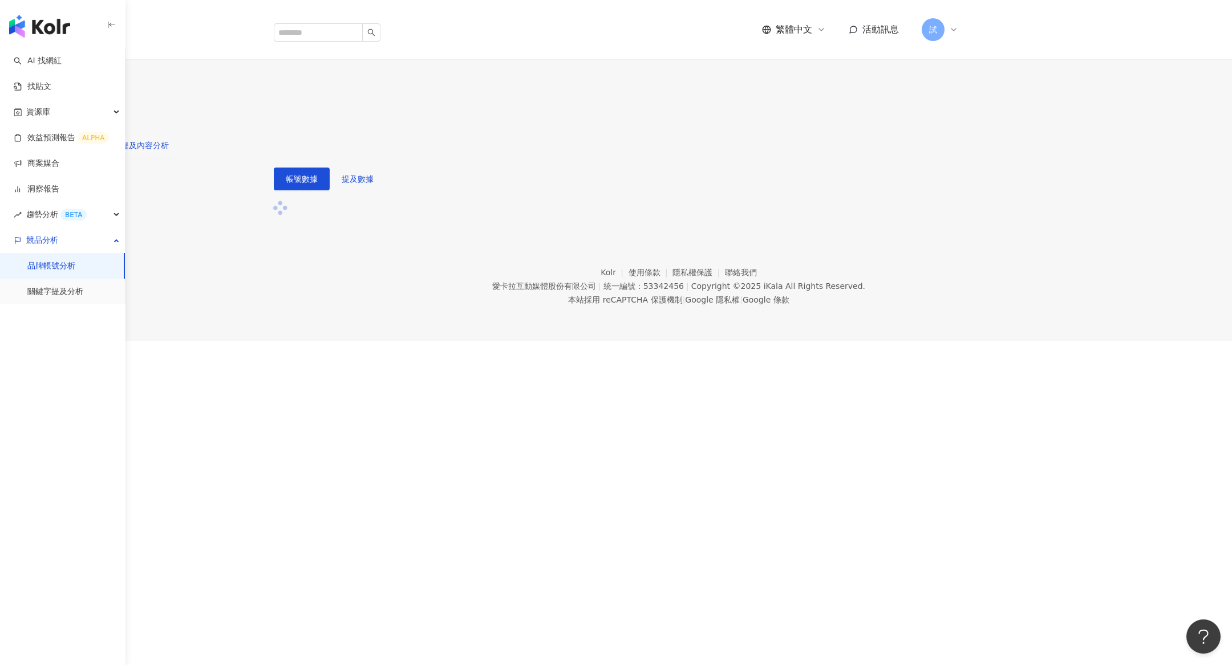
click at [169, 139] on div "提及內容分析" at bounding box center [145, 145] width 48 height 13
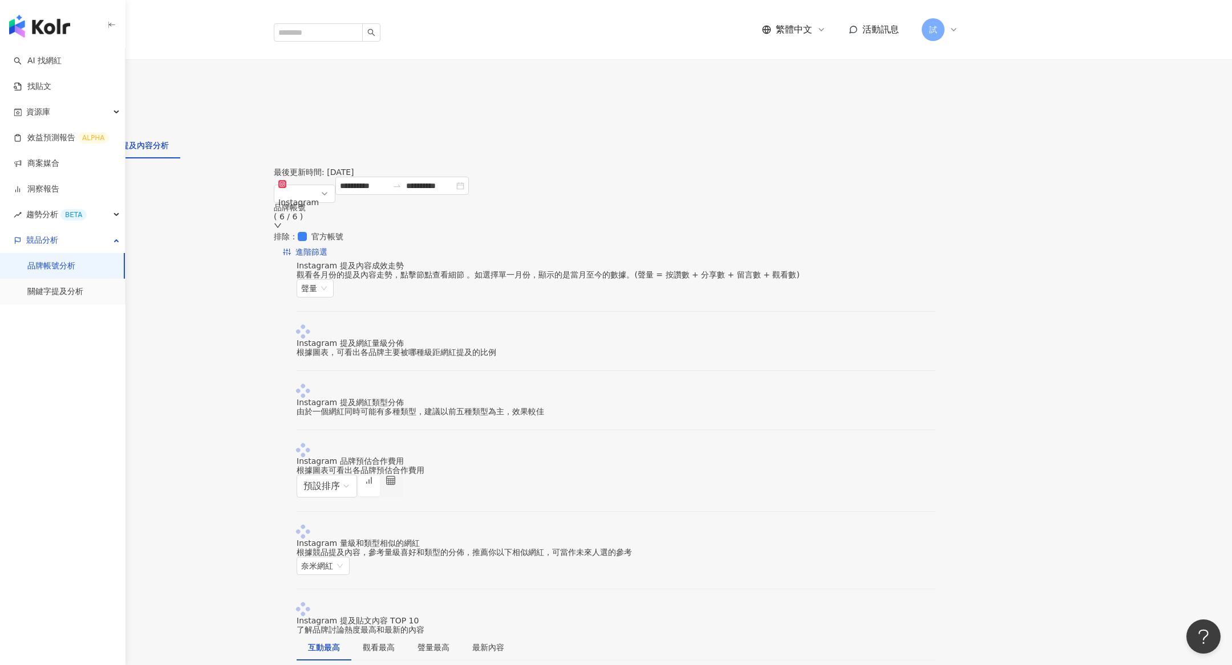
click at [43, 139] on div "數據總覽" at bounding box center [27, 145] width 32 height 13
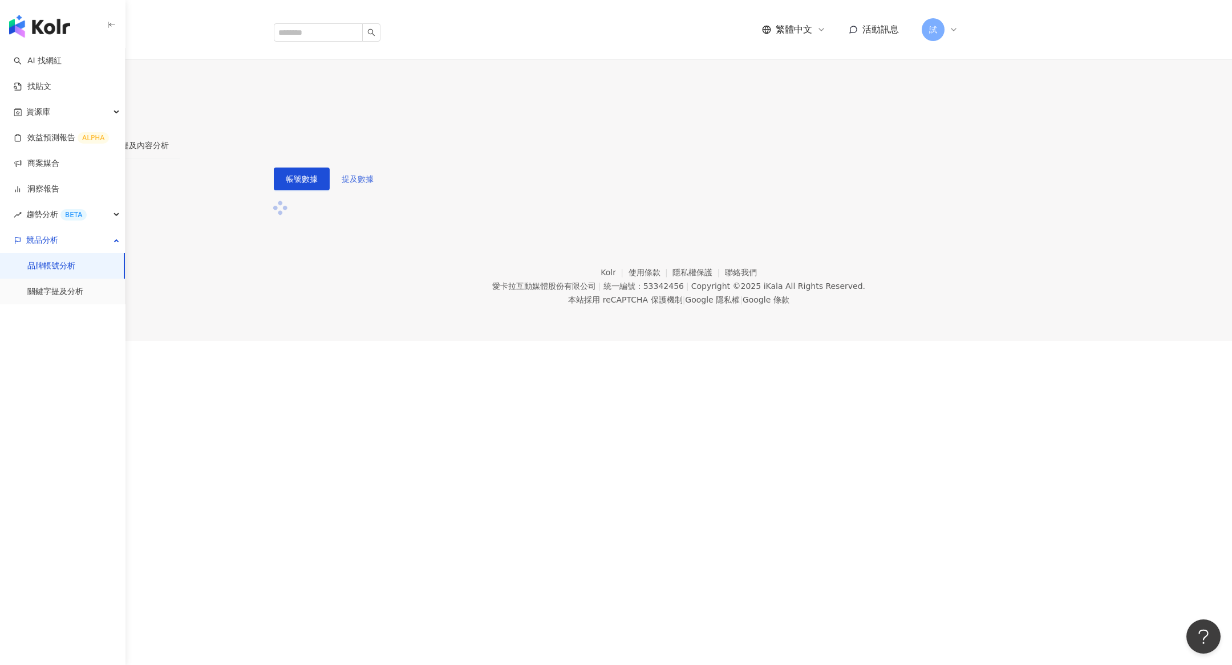
click at [374, 174] on span "提及數據" at bounding box center [358, 178] width 32 height 9
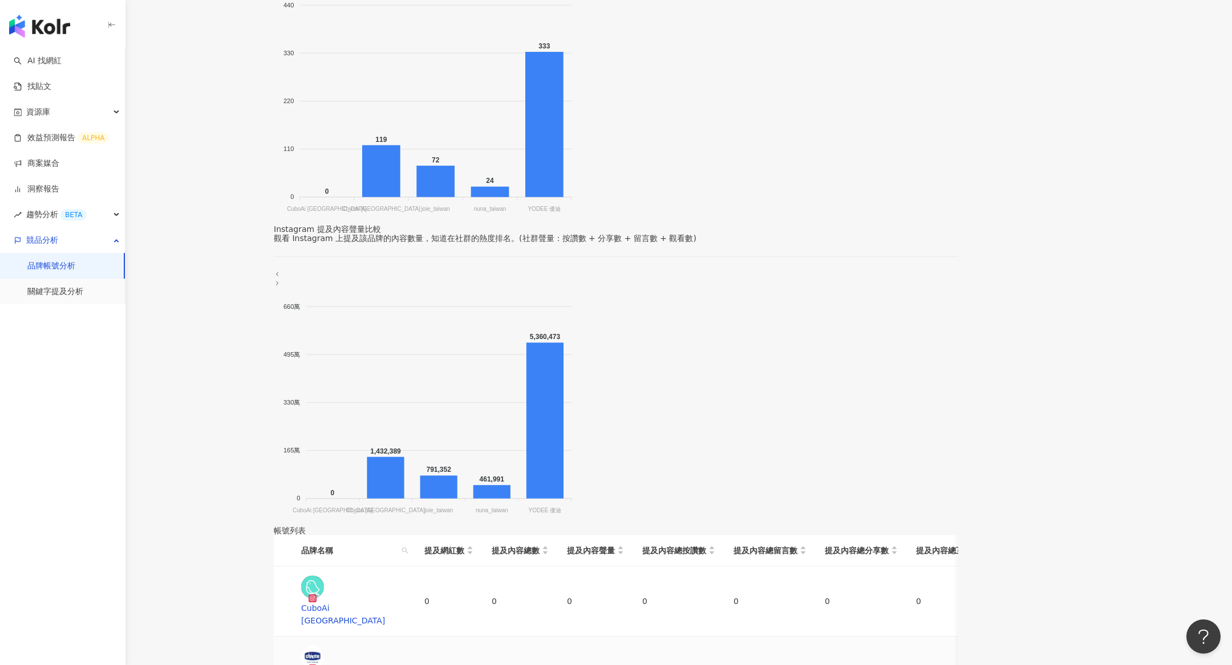
scroll to position [334, 0]
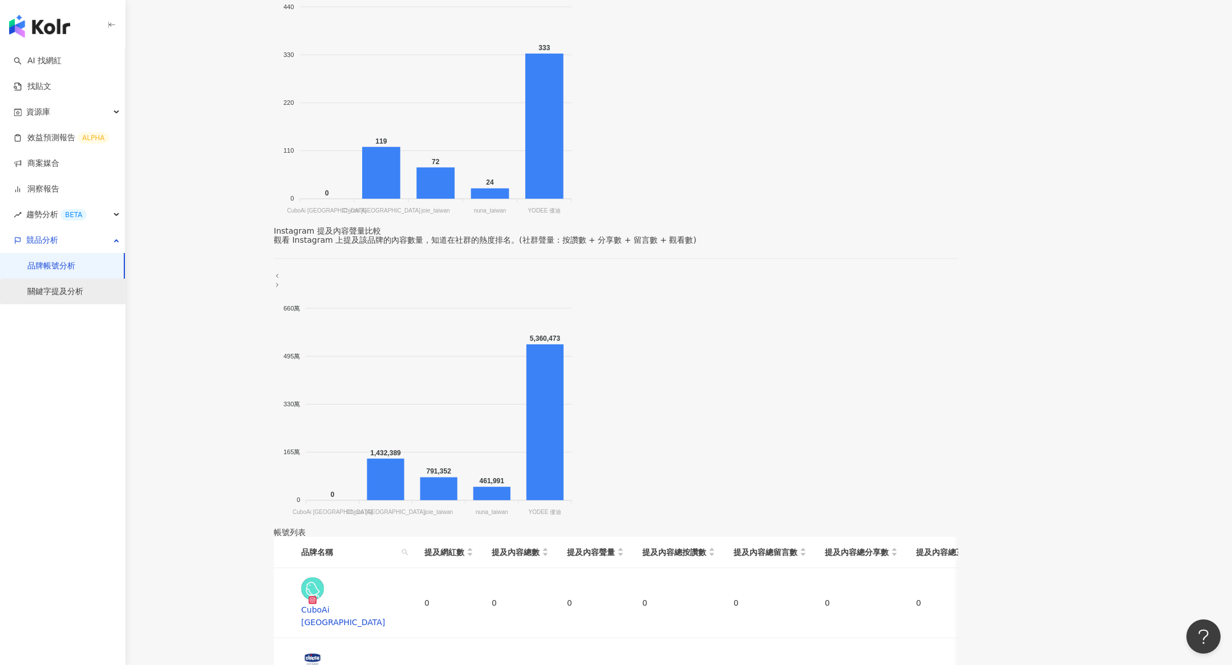
click at [45, 298] on link "關鍵字提及分析" at bounding box center [55, 291] width 56 height 11
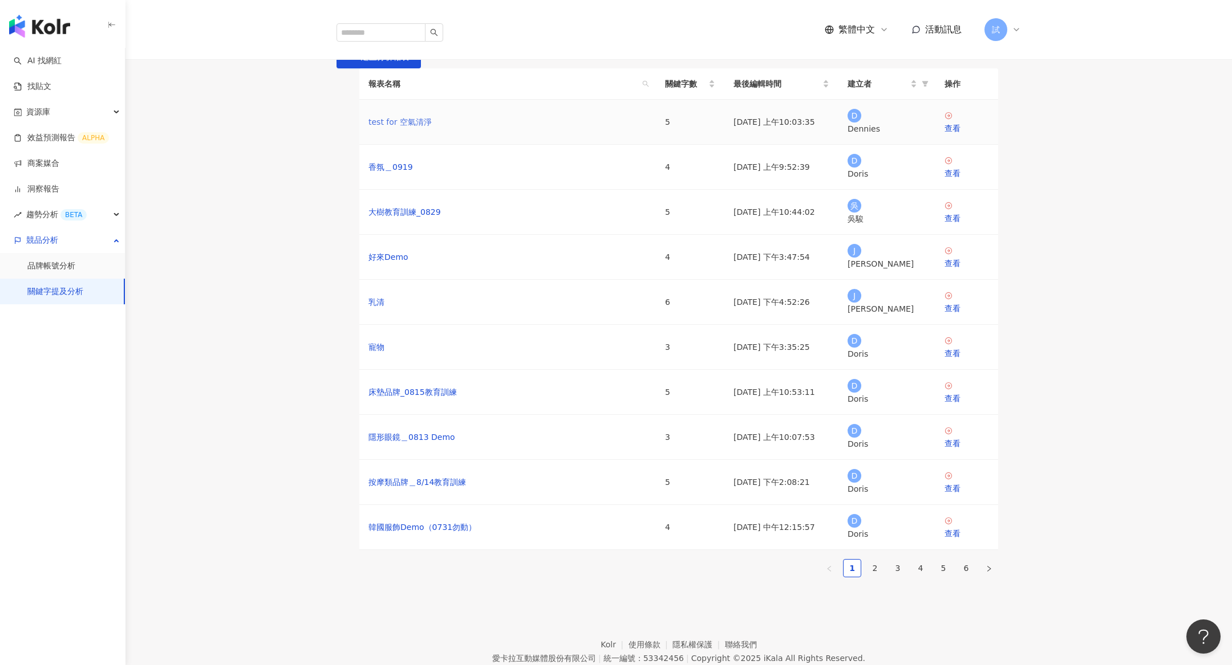
click at [417, 128] on link "test for 空氣清淨" at bounding box center [399, 122] width 63 height 13
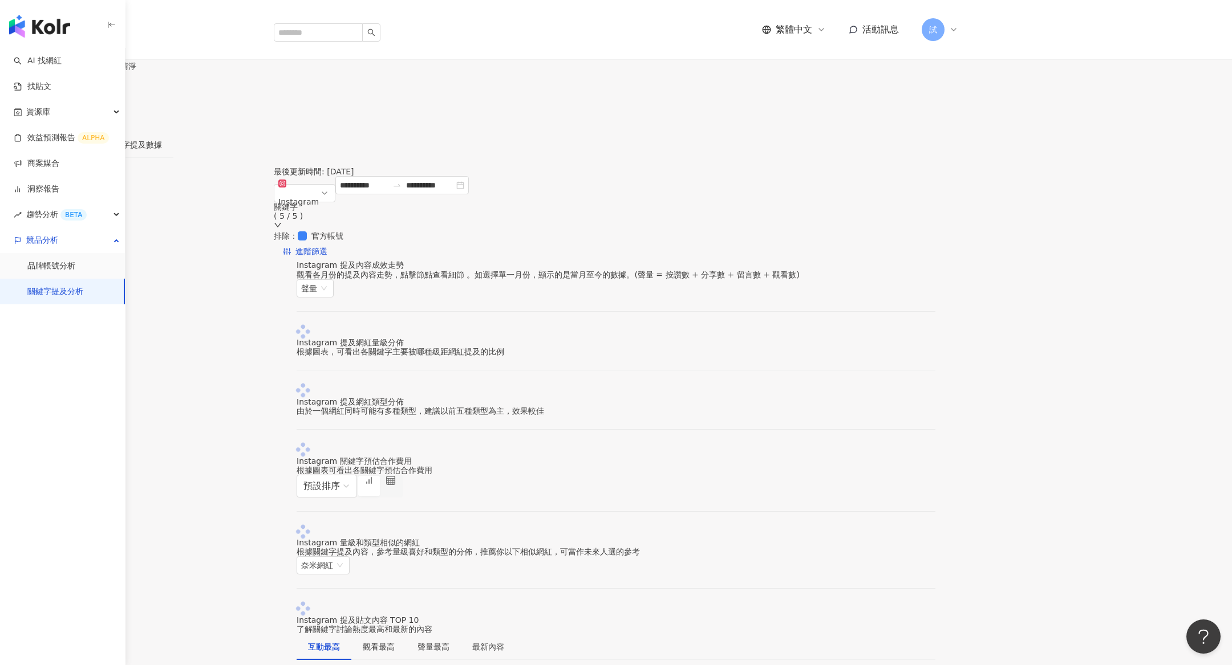
scroll to position [16, 0]
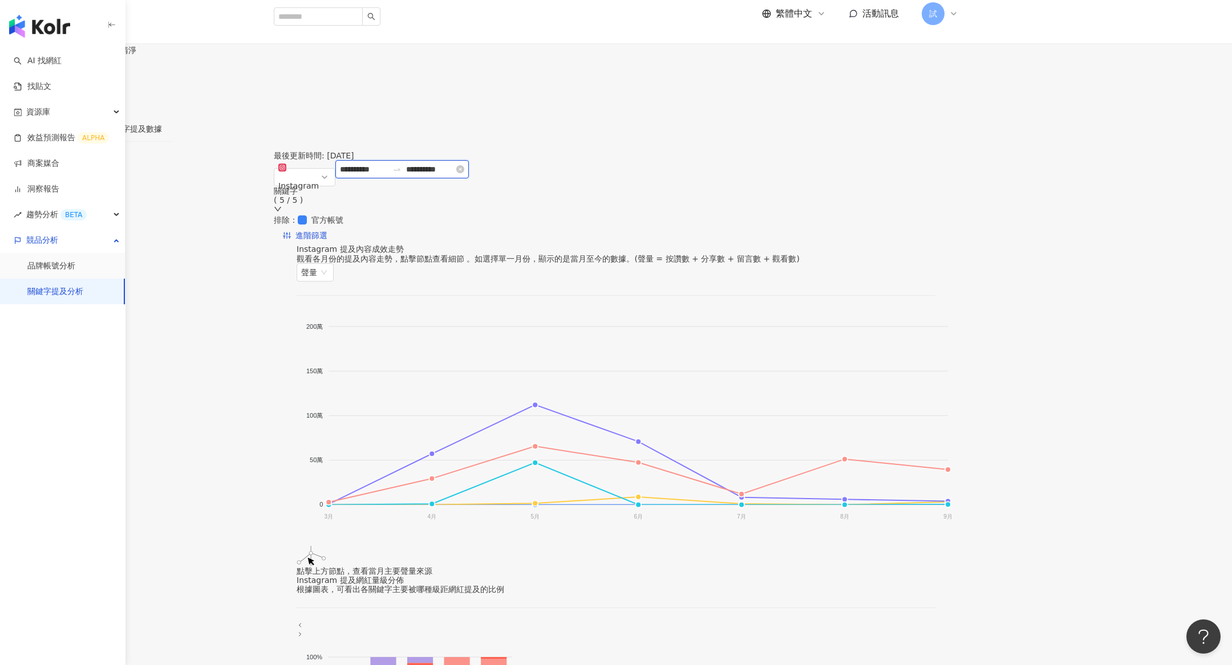
click at [388, 169] on input "**********" at bounding box center [364, 169] width 48 height 13
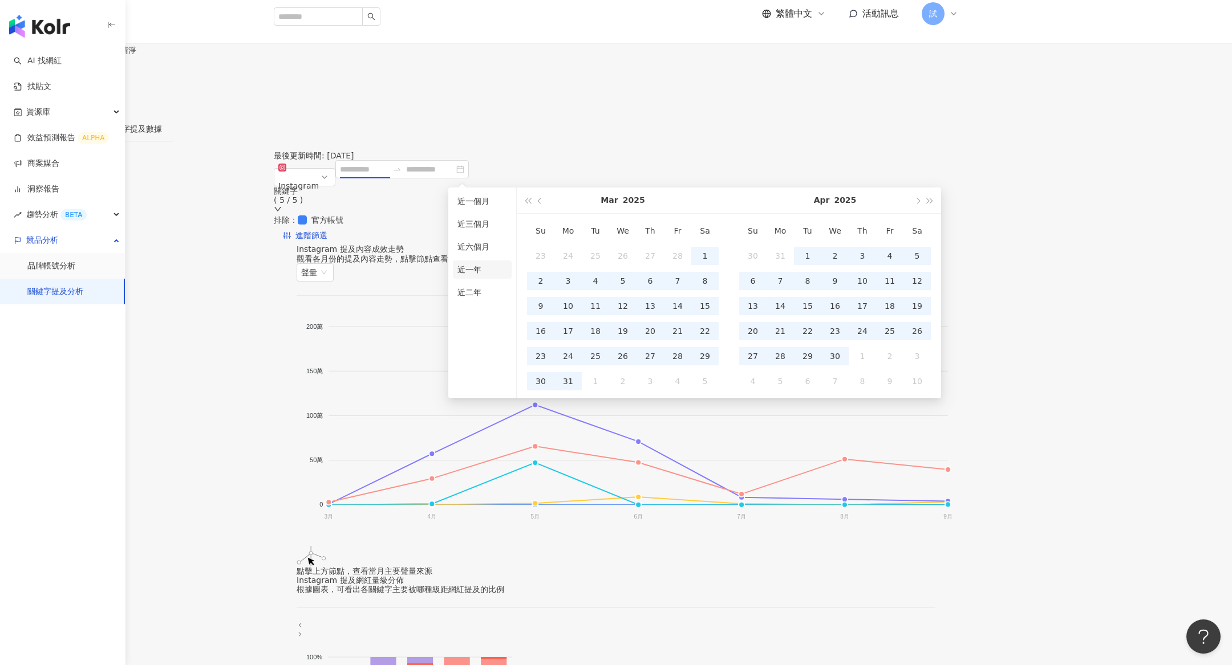
click at [484, 270] on li "近一年" at bounding box center [482, 270] width 59 height 18
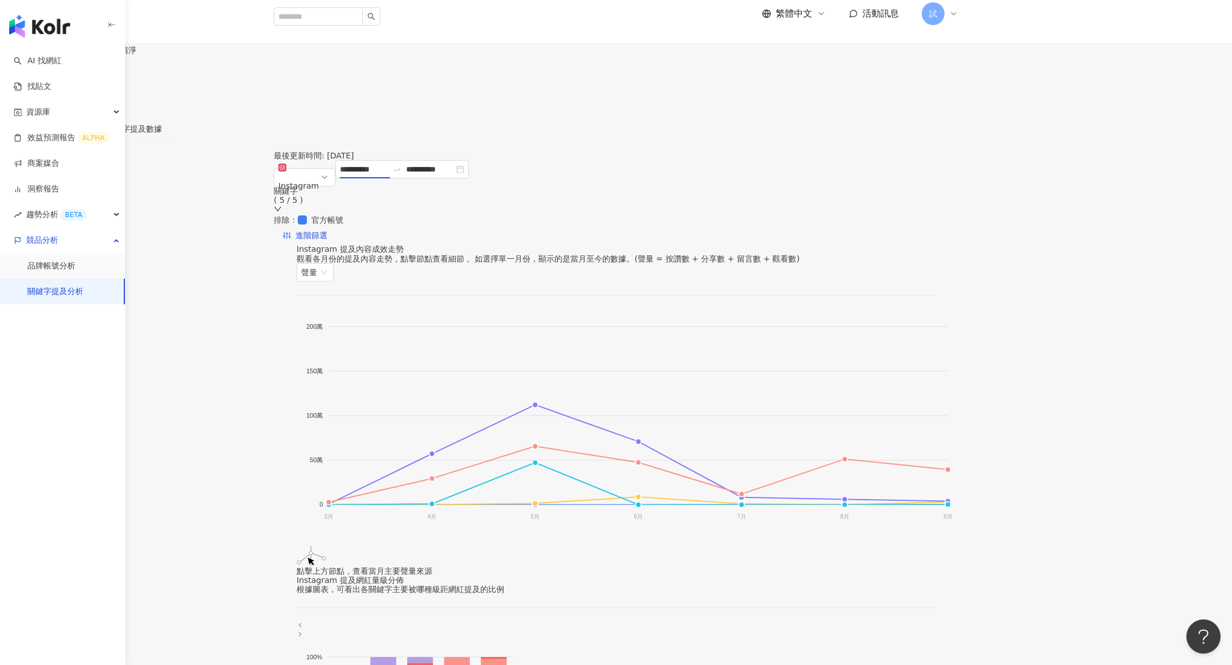
type input "**********"
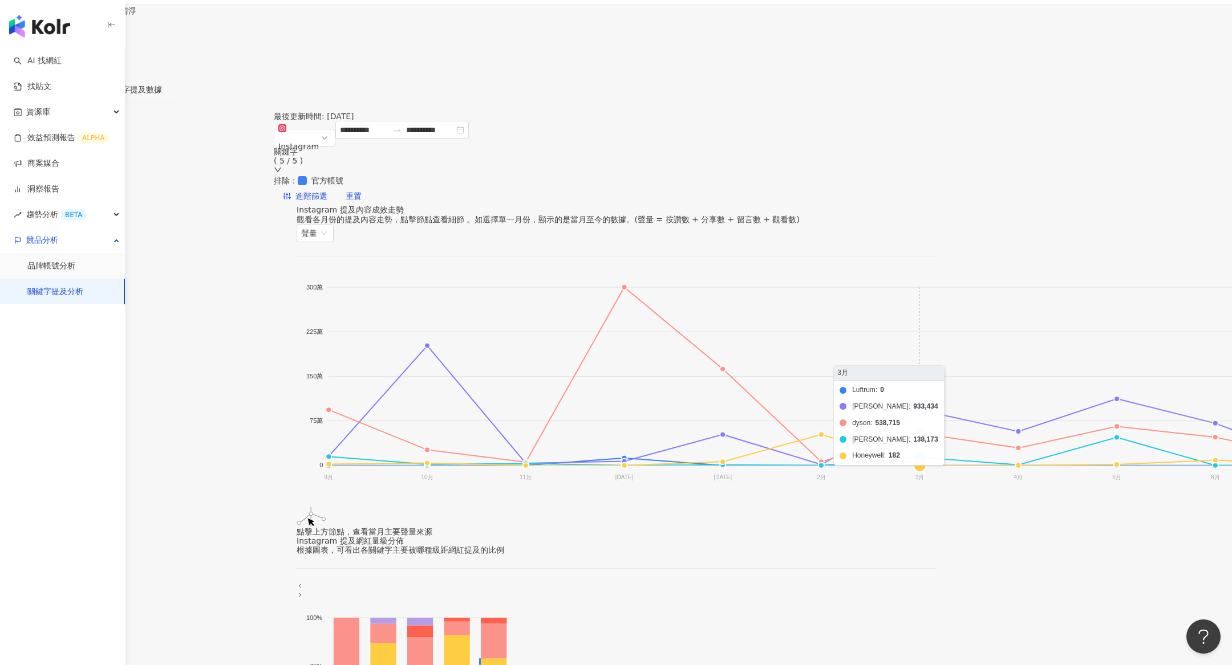
scroll to position [62, 0]
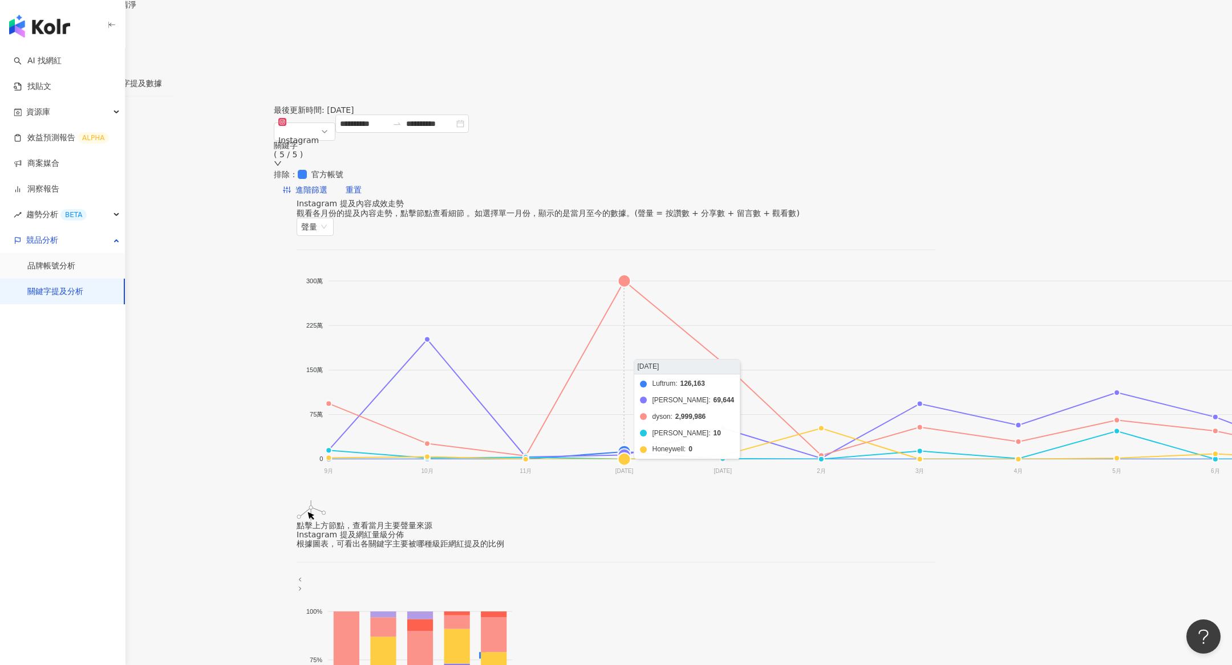
click at [679, 264] on foreignobject "Luftrum 飛利浦 dyson 伊萊克斯 Honeywell" at bounding box center [907, 378] width 1220 height 228
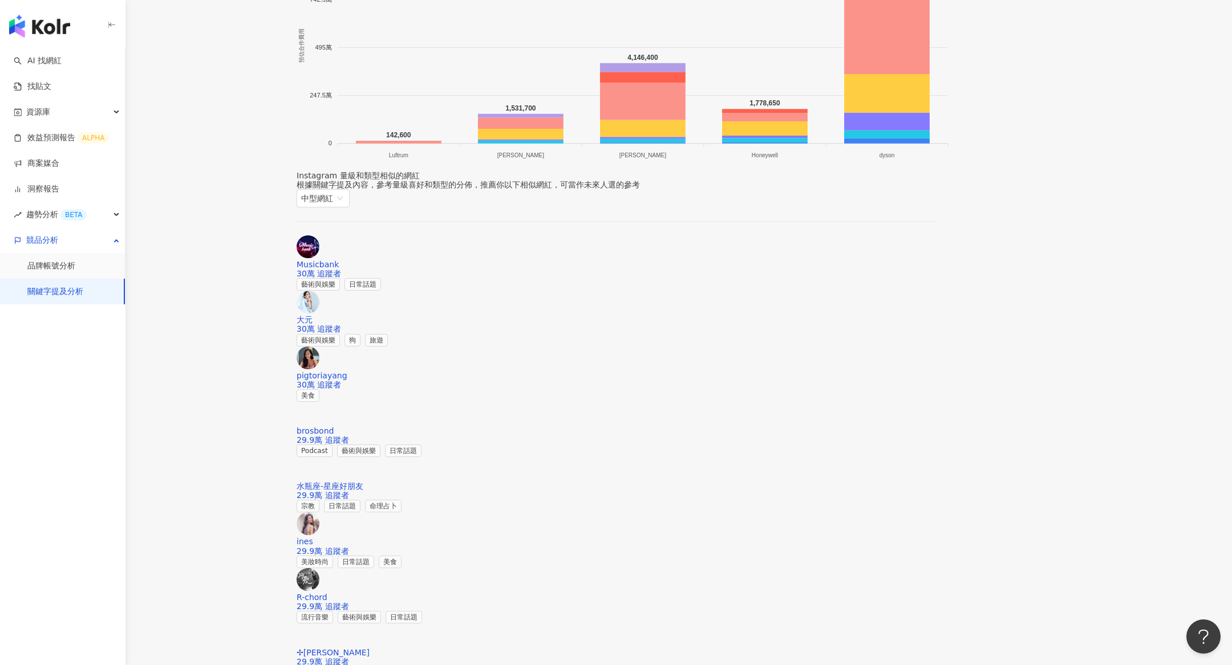
scroll to position [1630, 0]
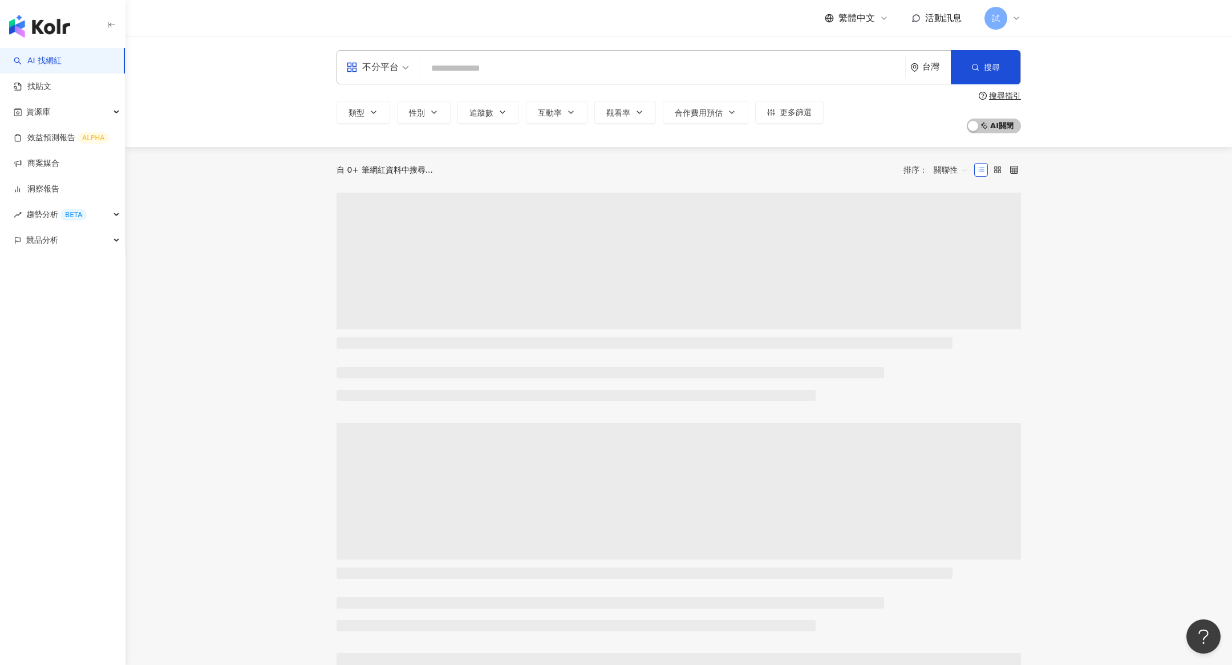
click at [512, 318] on span at bounding box center [678, 261] width 684 height 137
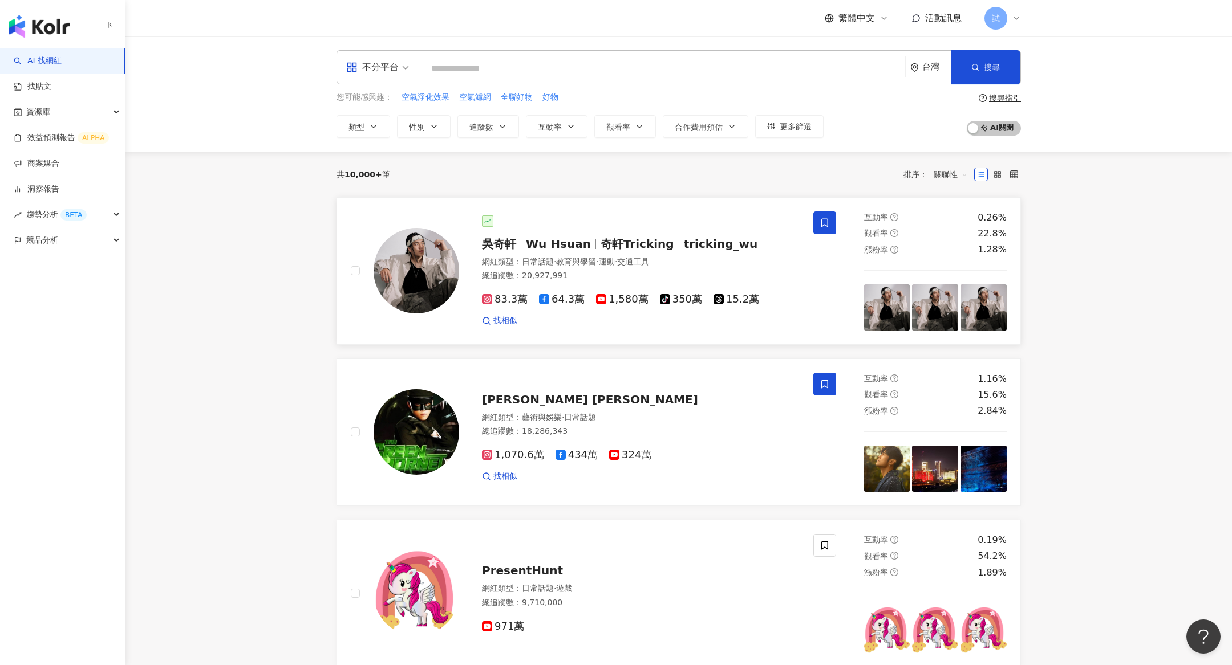
click at [651, 257] on div "網紅類型 ： 日常話題 · 教育與學習 · 運動 · 交通工具" at bounding box center [641, 262] width 318 height 11
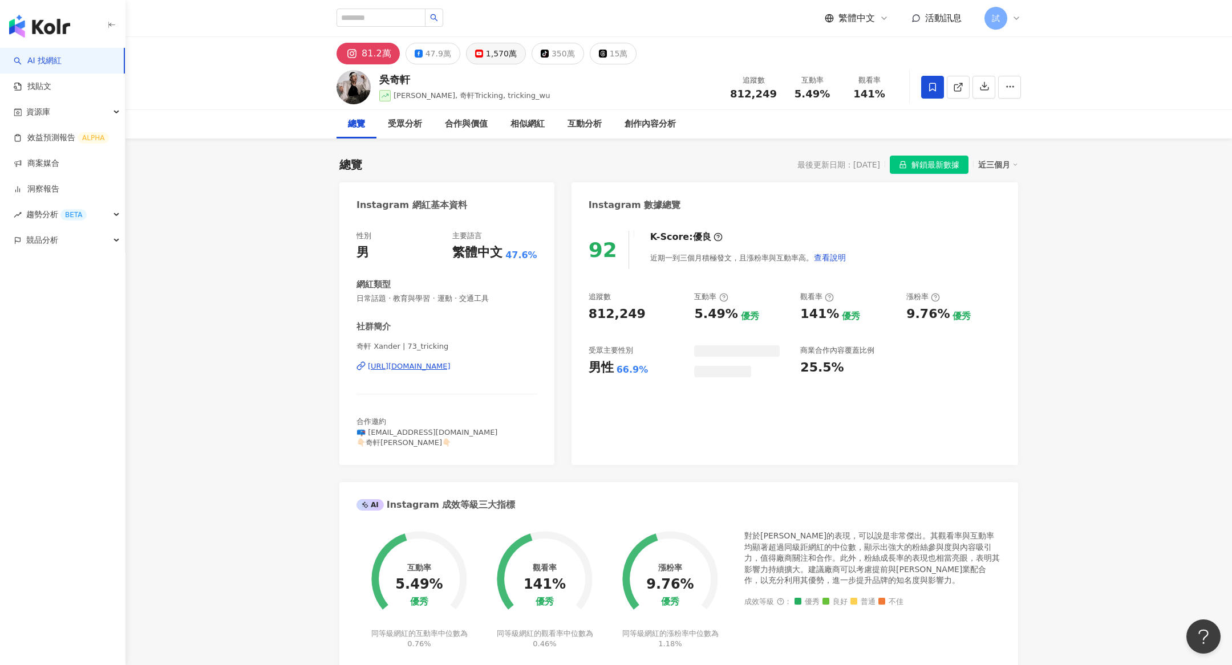
click at [490, 58] on div "1,570萬" at bounding box center [501, 54] width 31 height 16
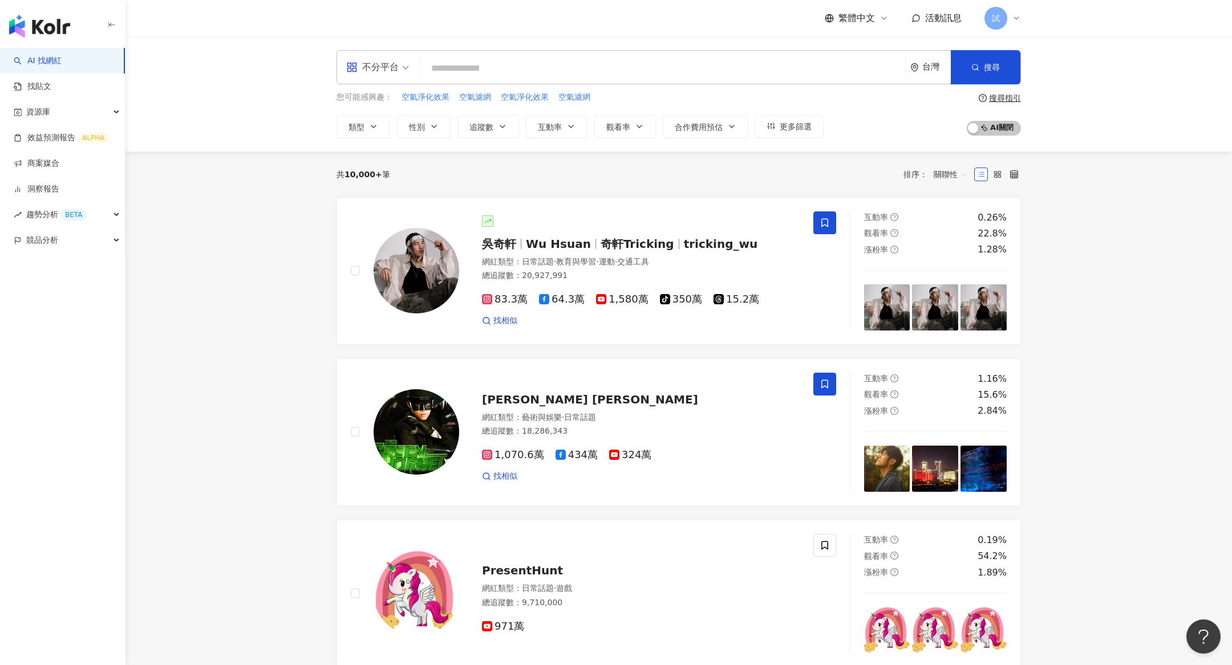
click at [1014, 16] on icon at bounding box center [1016, 18] width 9 height 9
click at [1022, 160] on div "切換工作區" at bounding box center [1048, 155] width 125 height 23
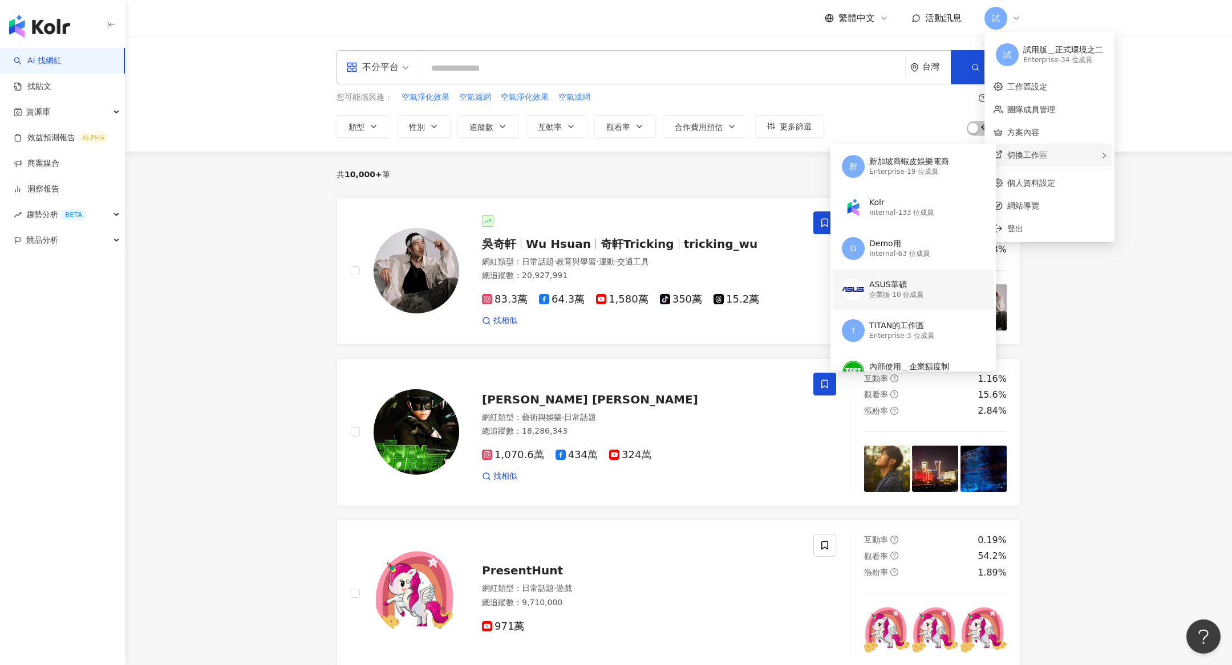
scroll to position [212, 0]
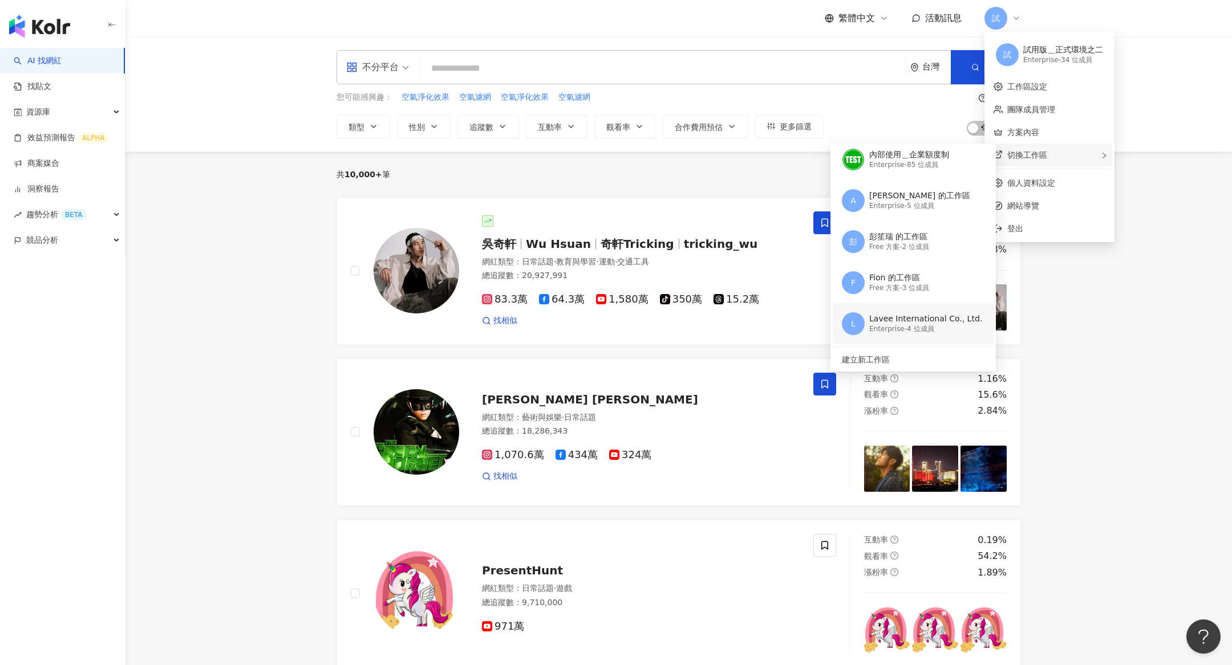
click at [906, 315] on div "Lavee International Co., Ltd." at bounding box center [925, 319] width 113 height 11
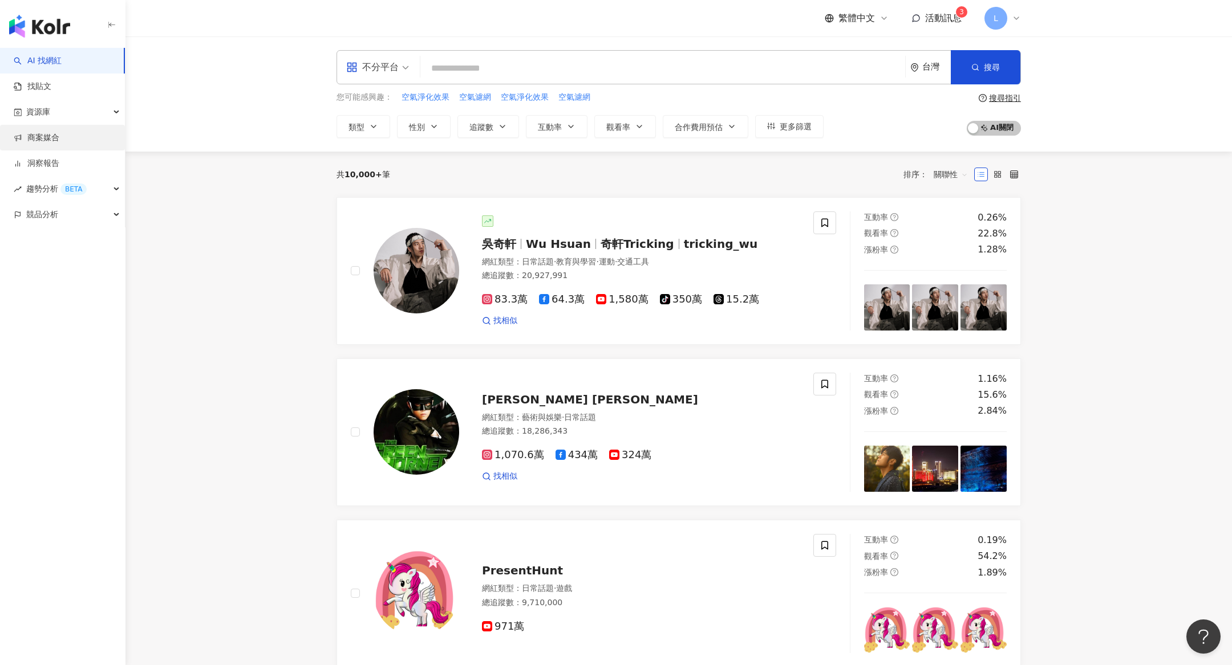
click at [59, 134] on link "商案媒合" at bounding box center [37, 137] width 46 height 11
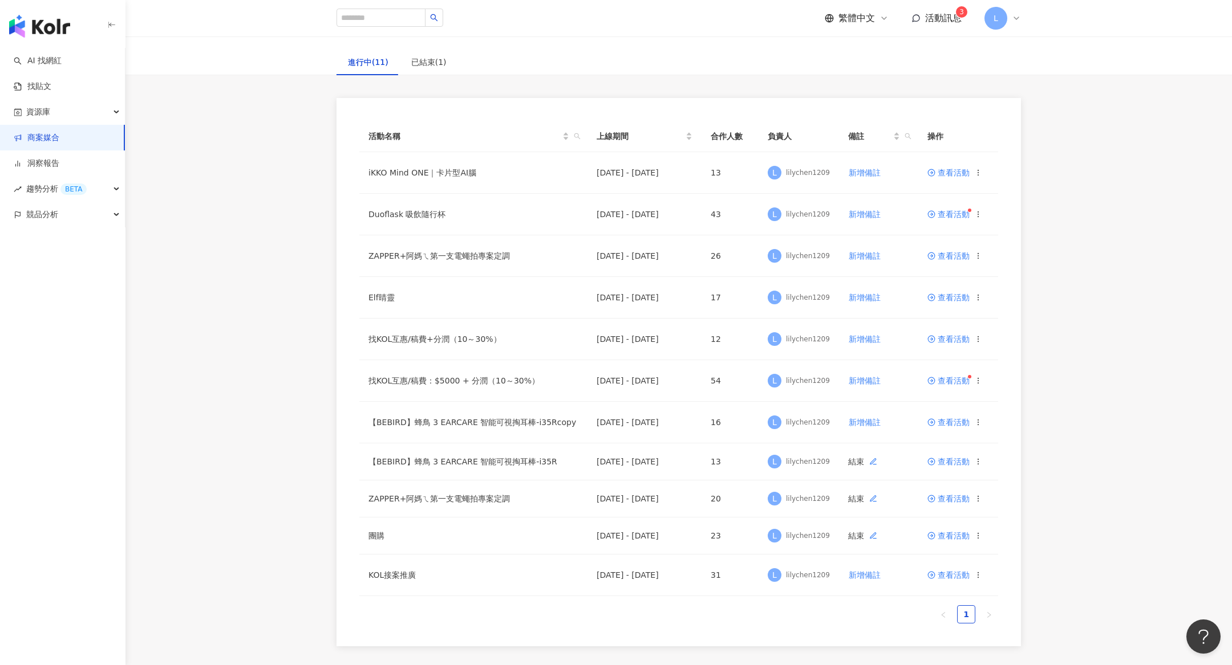
scroll to position [74, 0]
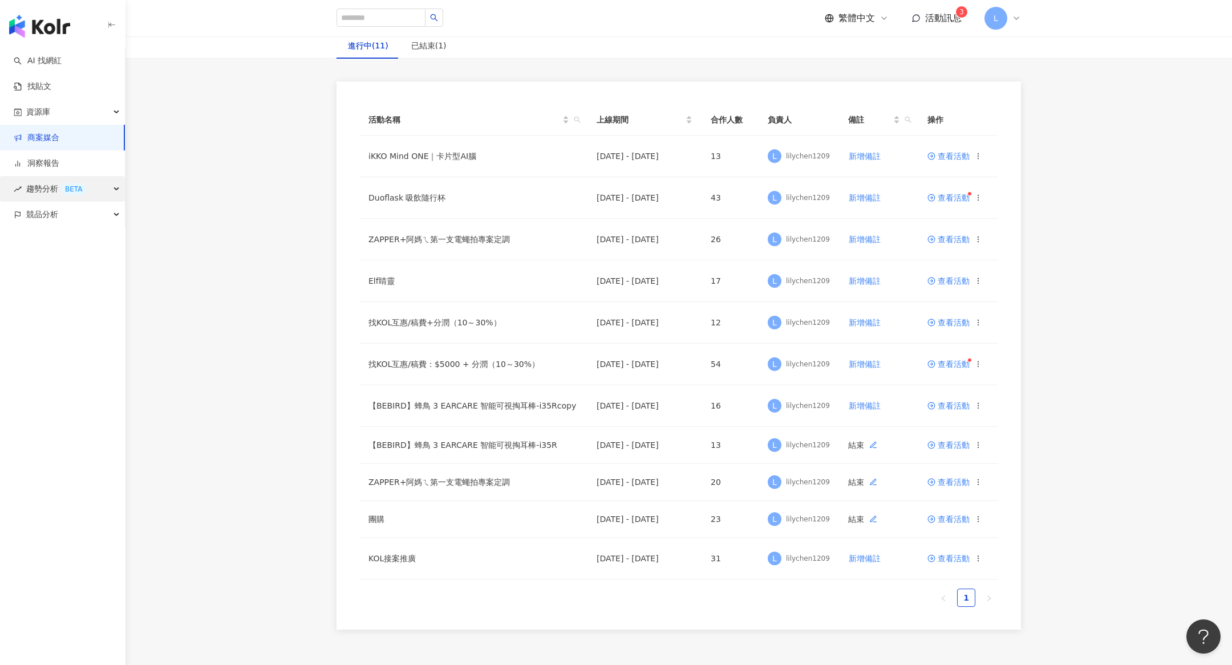
click at [64, 182] on span "趨勢分析 BETA" at bounding box center [56, 189] width 60 height 26
click at [79, 221] on link "Hashtag 排行" at bounding box center [53, 214] width 52 height 11
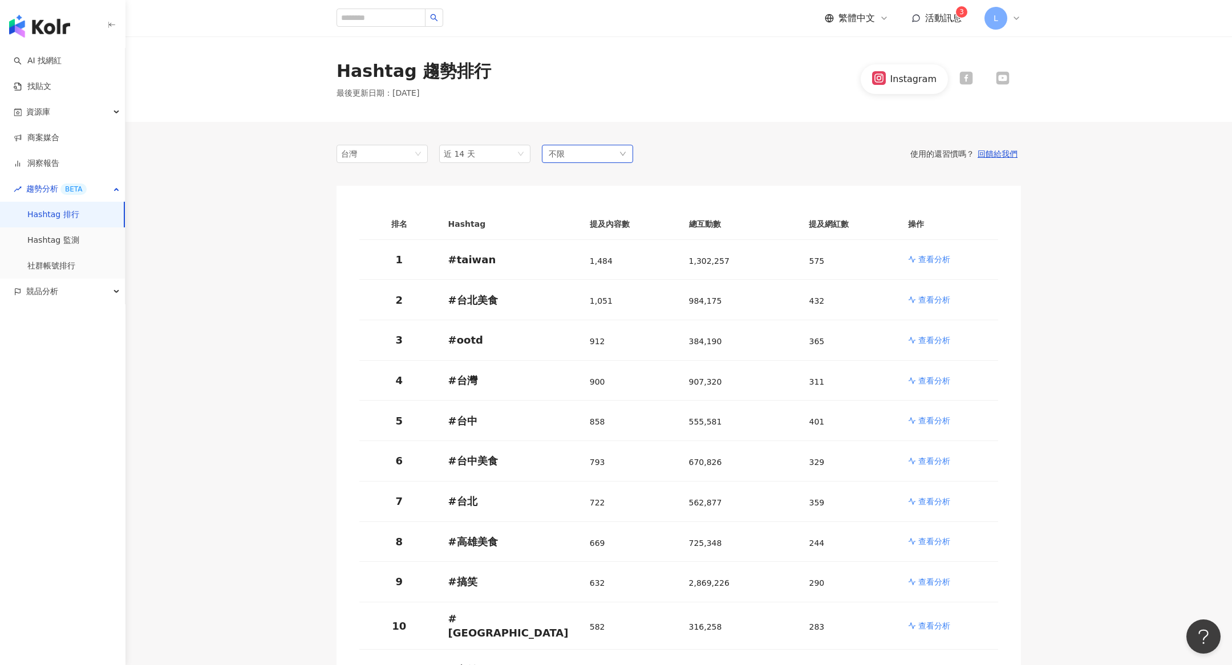
click at [575, 155] on div "不限" at bounding box center [587, 154] width 91 height 18
click at [556, 241] on label "美妝時尚" at bounding box center [622, 238] width 138 height 22
click at [1065, 283] on main "Hashtag 趨勢排行 最後更新日期 ： [DATE] Instagram 台灣 近 14 天 不限 不限 藝術與娛樂 美妝時尚 氣候和環境 日常話題 教育…" at bounding box center [678, 567] width 1106 height 1062
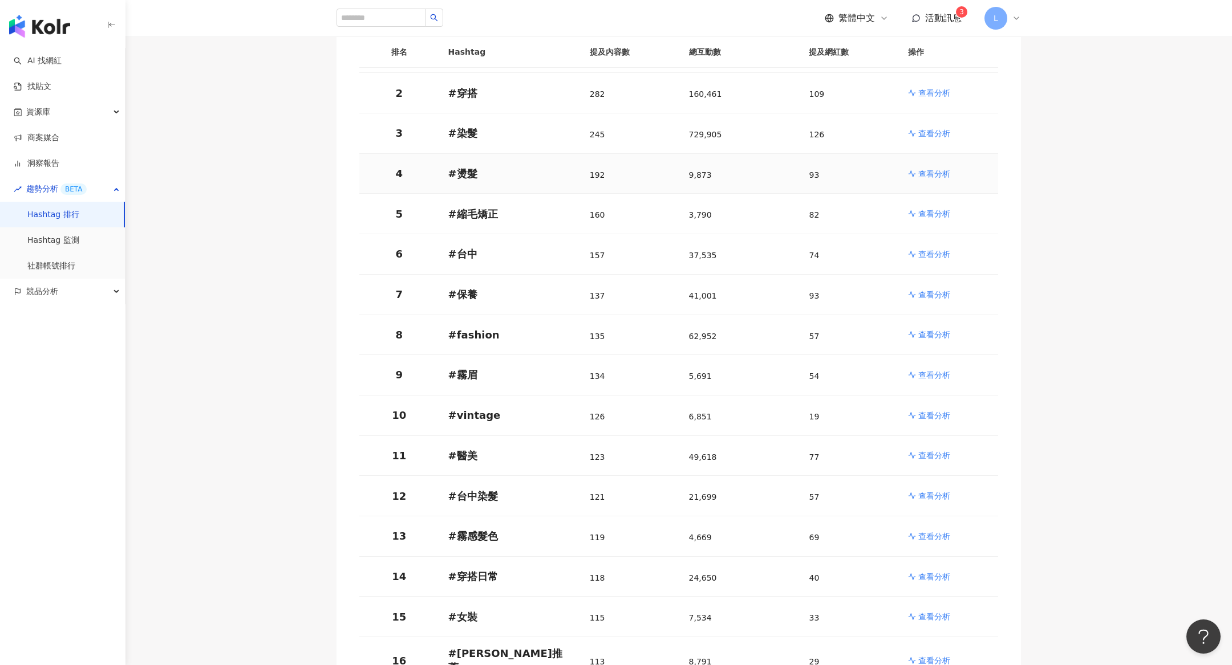
scroll to position [77, 0]
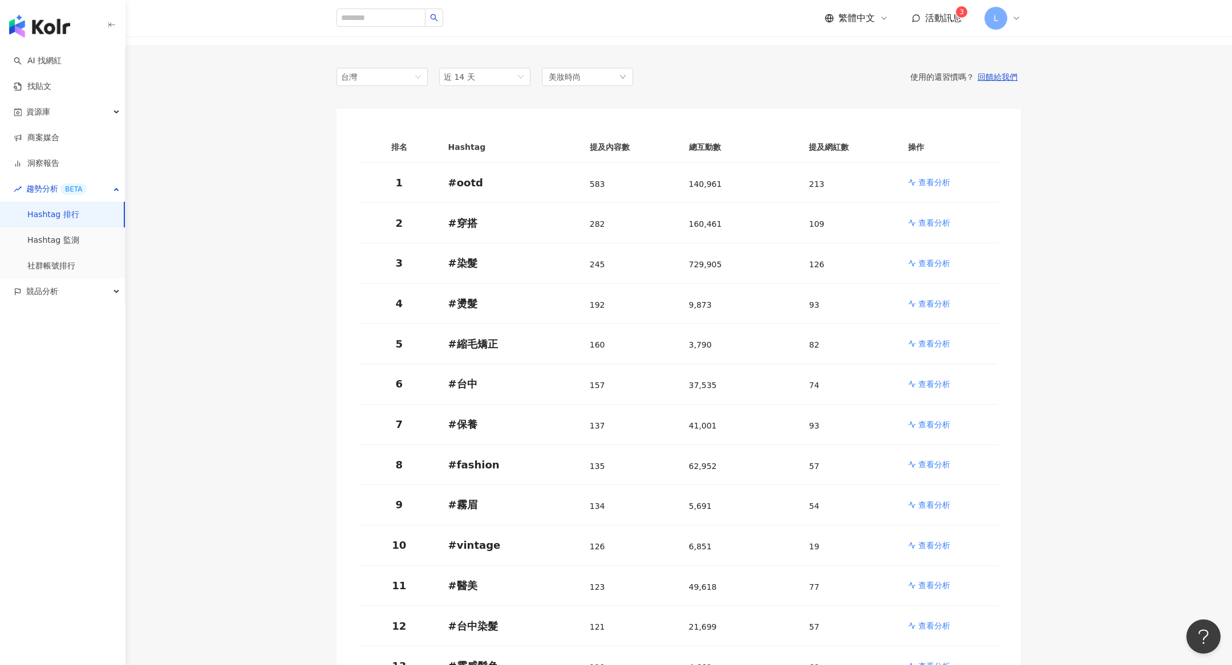
click at [596, 85] on div "台灣 近 14 天 美妝時尚 使用的還習慣嗎？ 回饋給我們 排名 Hashtag 提及內容數 總互動數 提及網紅數 操作 1 # ootd 583 140,9…" at bounding box center [678, 537] width 684 height 984
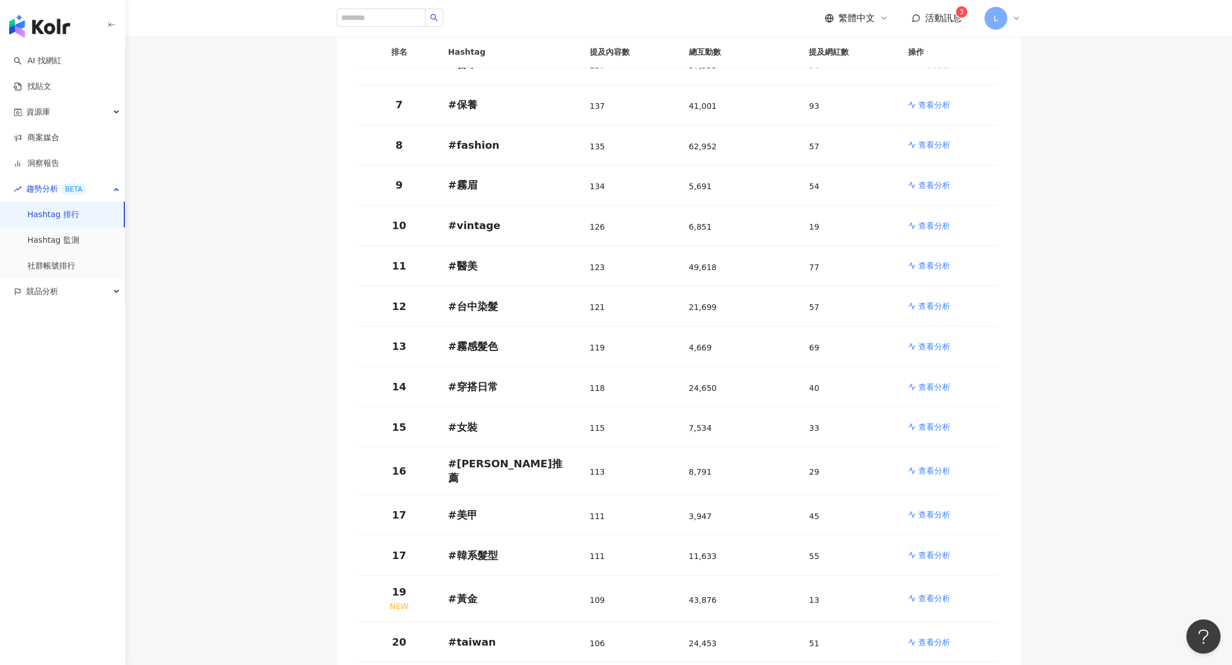
scroll to position [556, 0]
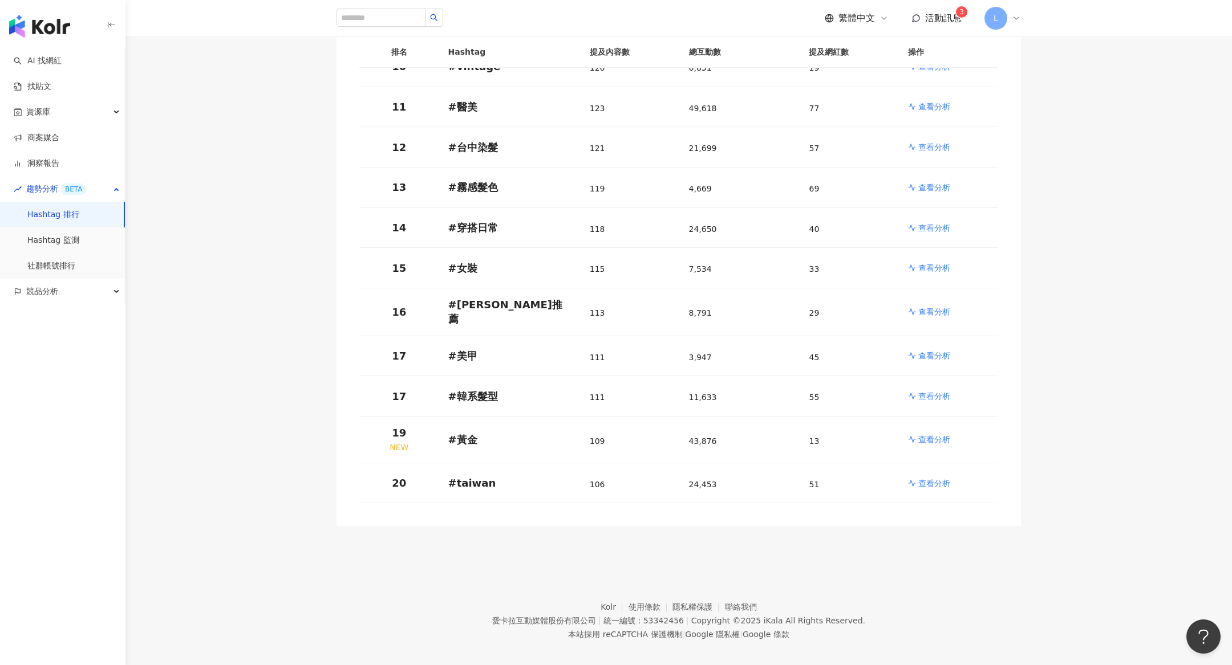
click at [1018, 24] on div "L" at bounding box center [1002, 18] width 36 height 23
click at [1023, 157] on span "切換工作區" at bounding box center [1027, 155] width 40 height 9
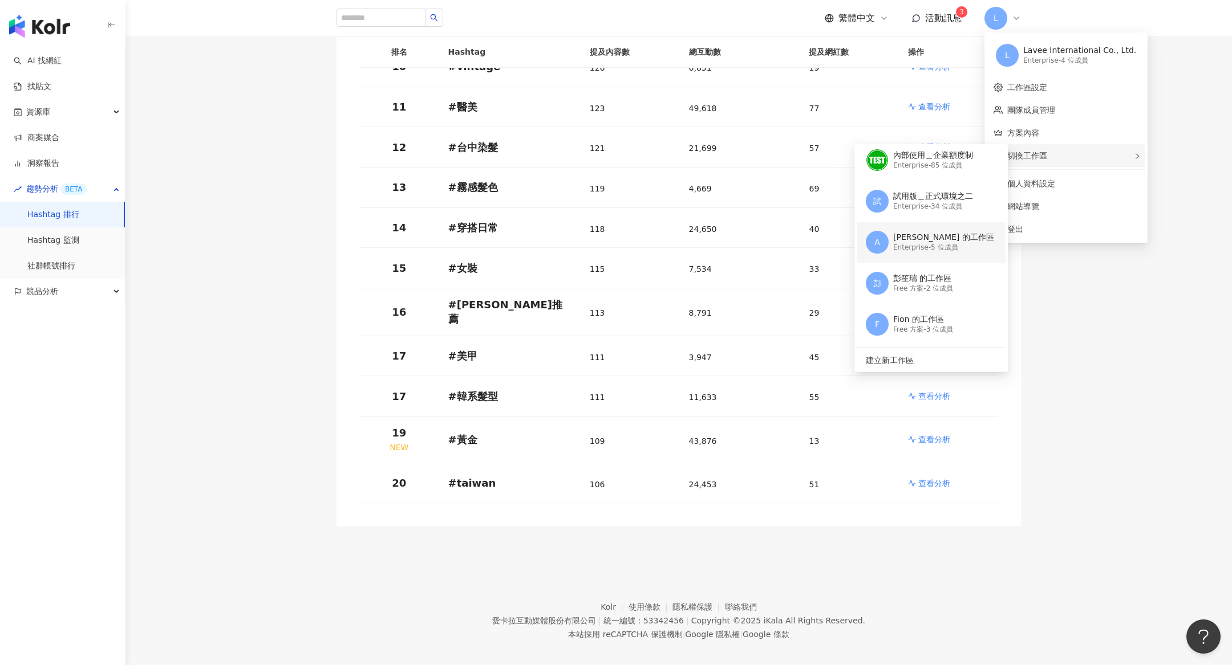
scroll to position [0, 0]
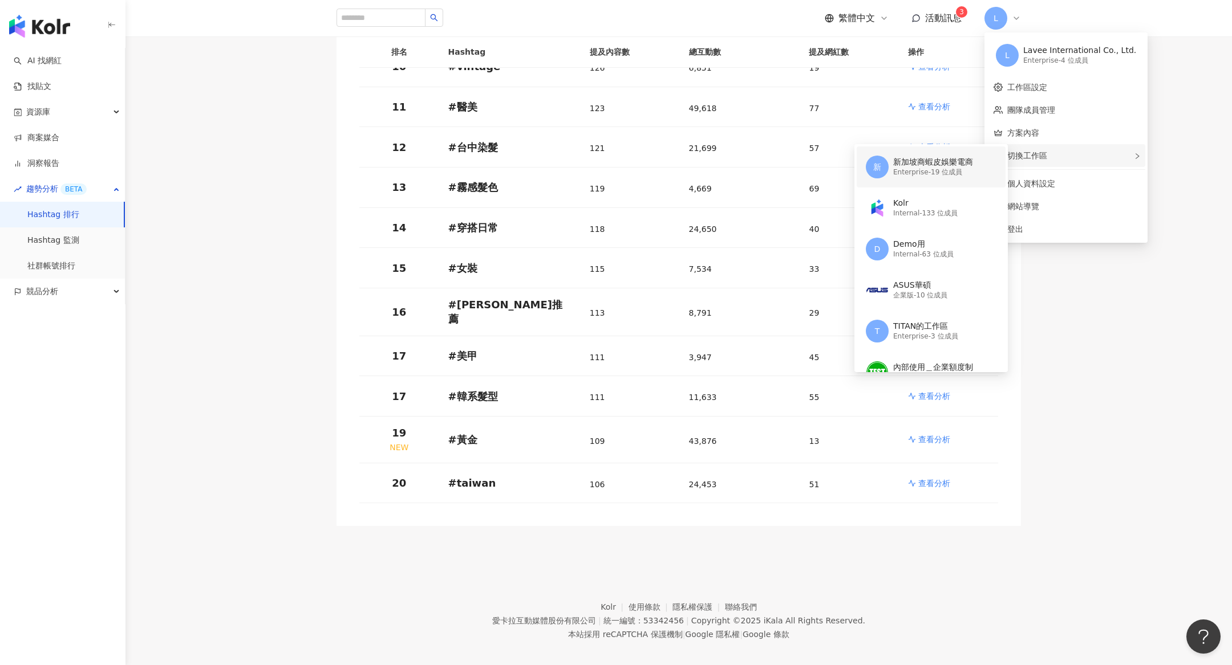
click at [951, 176] on div "Enterprise - 19 位成員" at bounding box center [933, 173] width 80 height 10
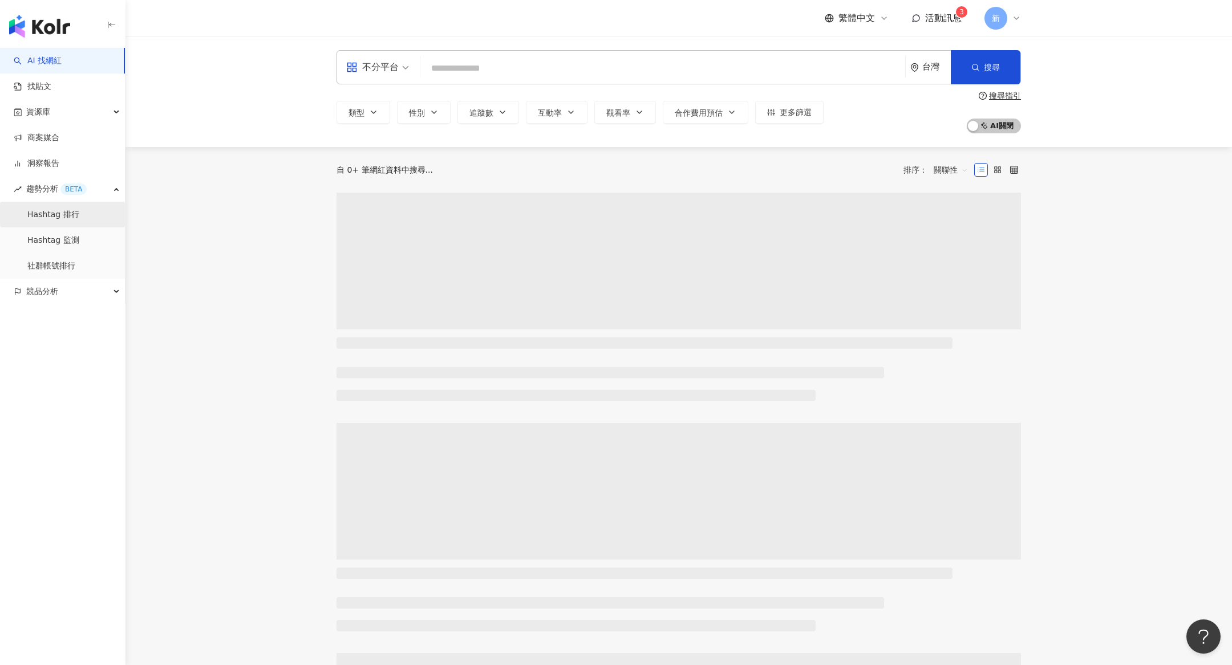
click at [79, 217] on link "Hashtag 排行" at bounding box center [53, 214] width 52 height 11
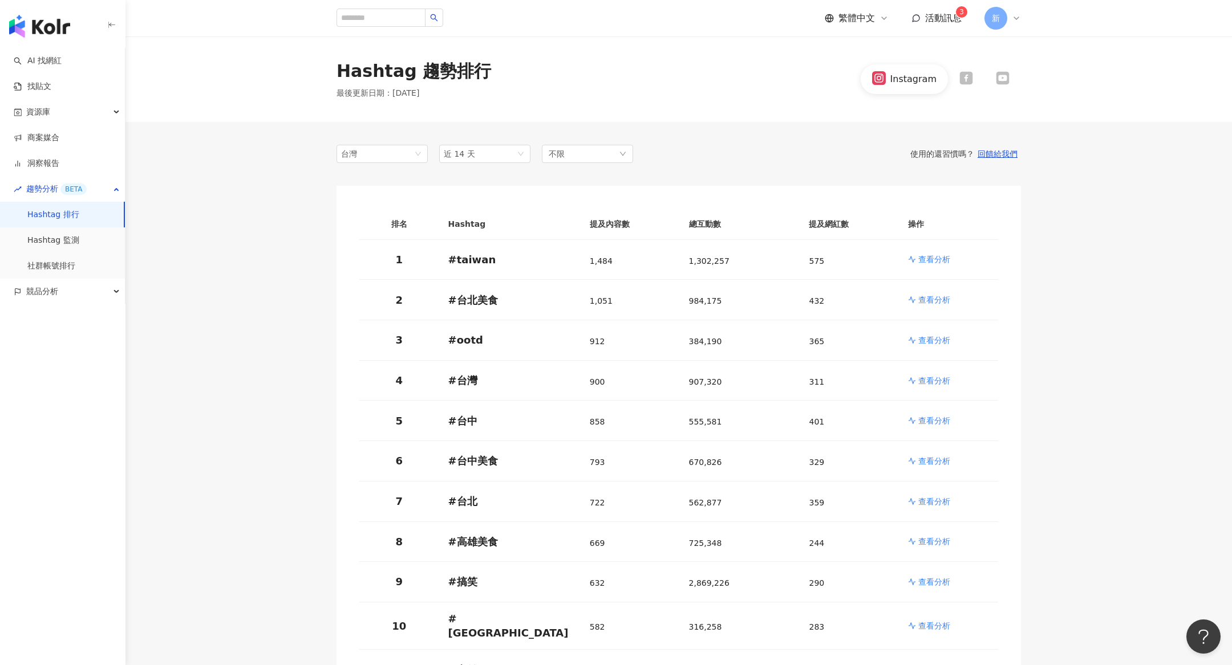
click at [1013, 19] on icon at bounding box center [1016, 18] width 9 height 9
click at [1052, 153] on div "切換工作區" at bounding box center [1048, 155] width 125 height 23
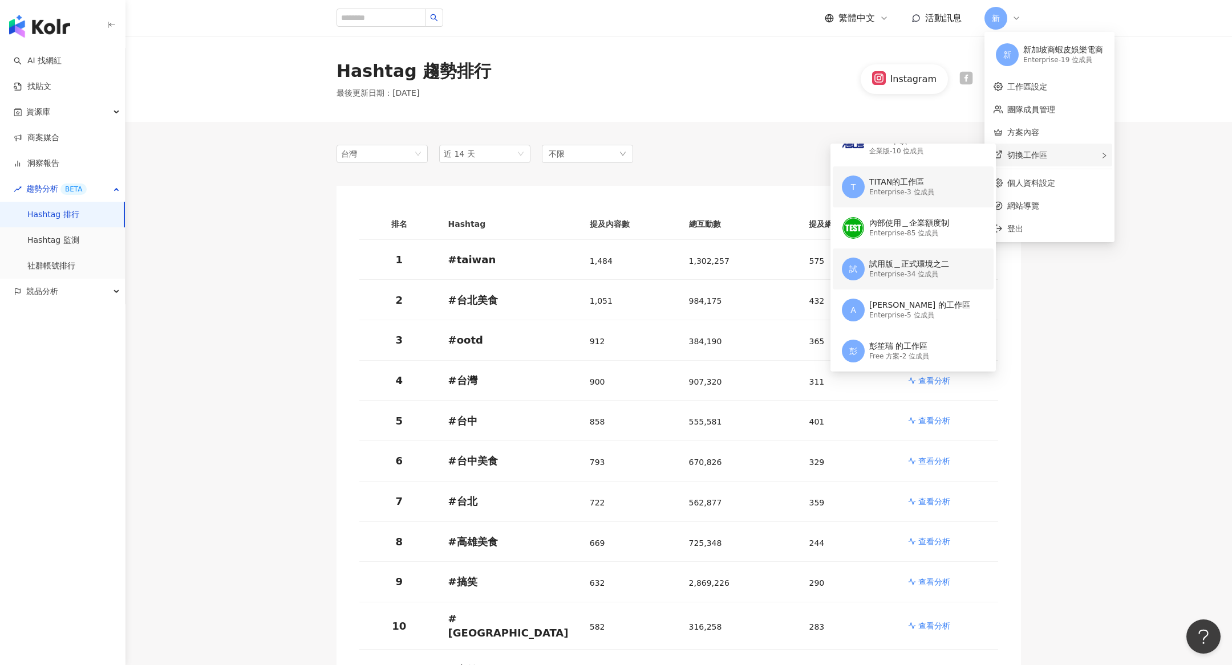
scroll to position [163, 0]
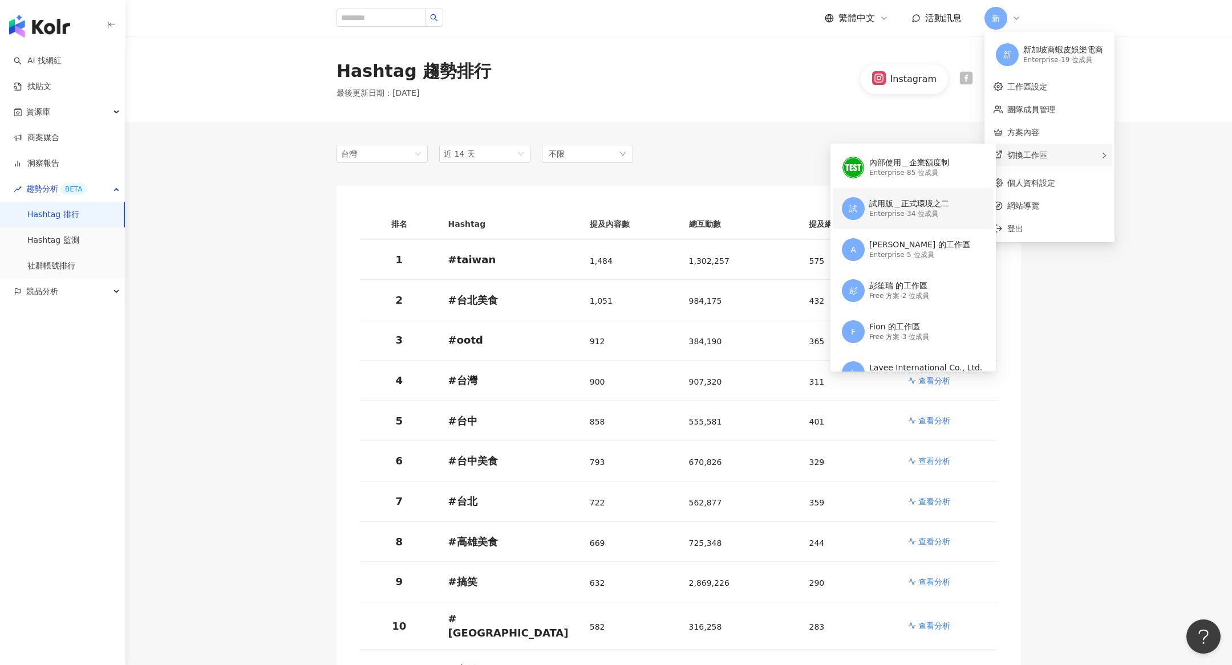
click at [922, 218] on div "Enterprise - 34 位成員" at bounding box center [909, 214] width 80 height 10
